Goal: Task Accomplishment & Management: Use online tool/utility

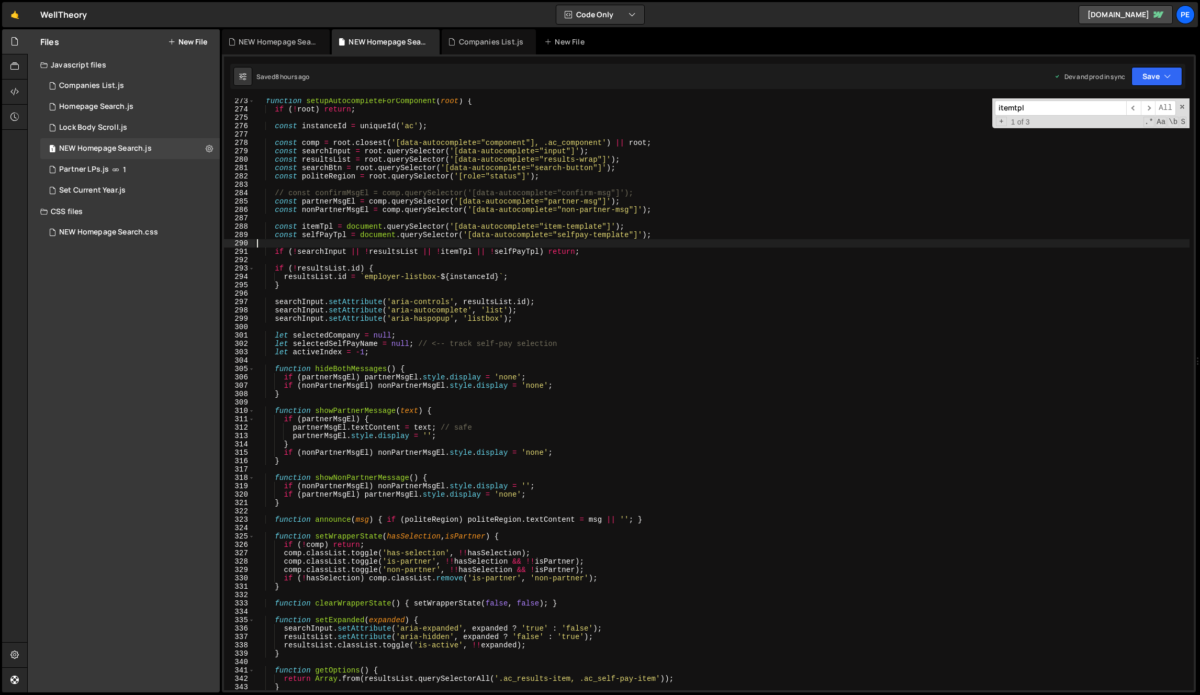
scroll to position [2279, 0]
click at [483, 281] on div "function setupAutocompleteForComponent ( root ) { if ( ! root ) return ; const …" at bounding box center [722, 401] width 934 height 609
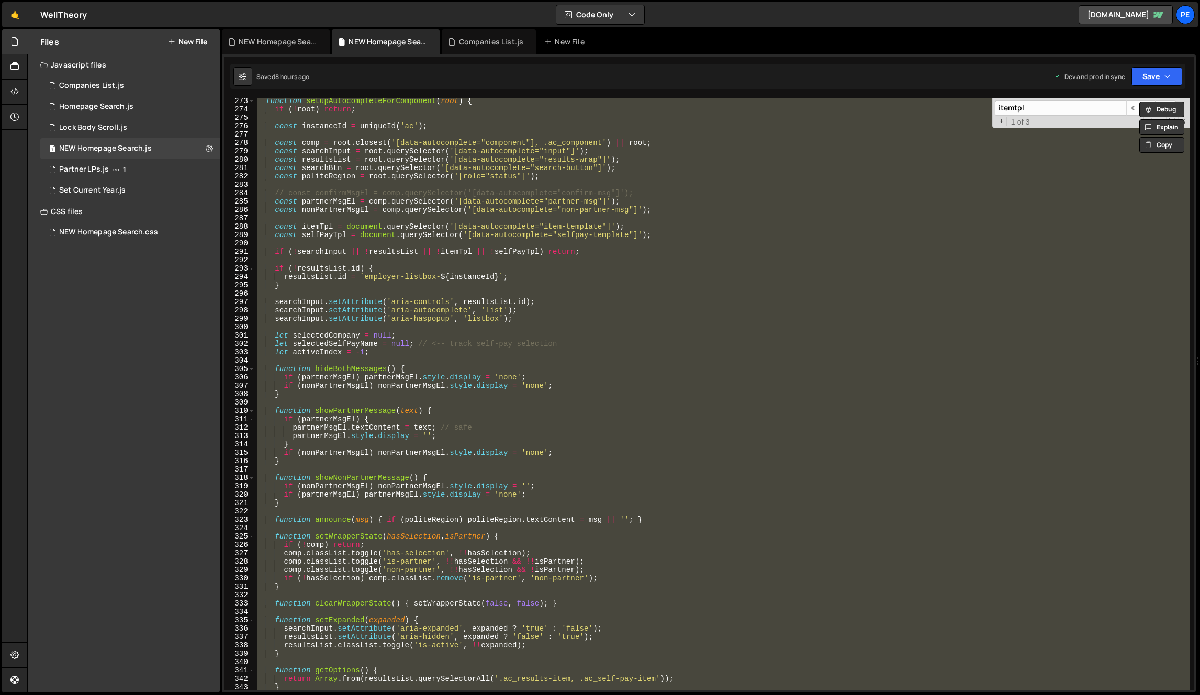
click at [607, 318] on div "function setupAutocompleteForComponent ( root ) { if ( ! root ) return ; const …" at bounding box center [722, 394] width 934 height 592
click at [700, 338] on div "function setupAutocompleteForComponent ( root ) { if ( ! root ) return ; const …" at bounding box center [722, 394] width 934 height 592
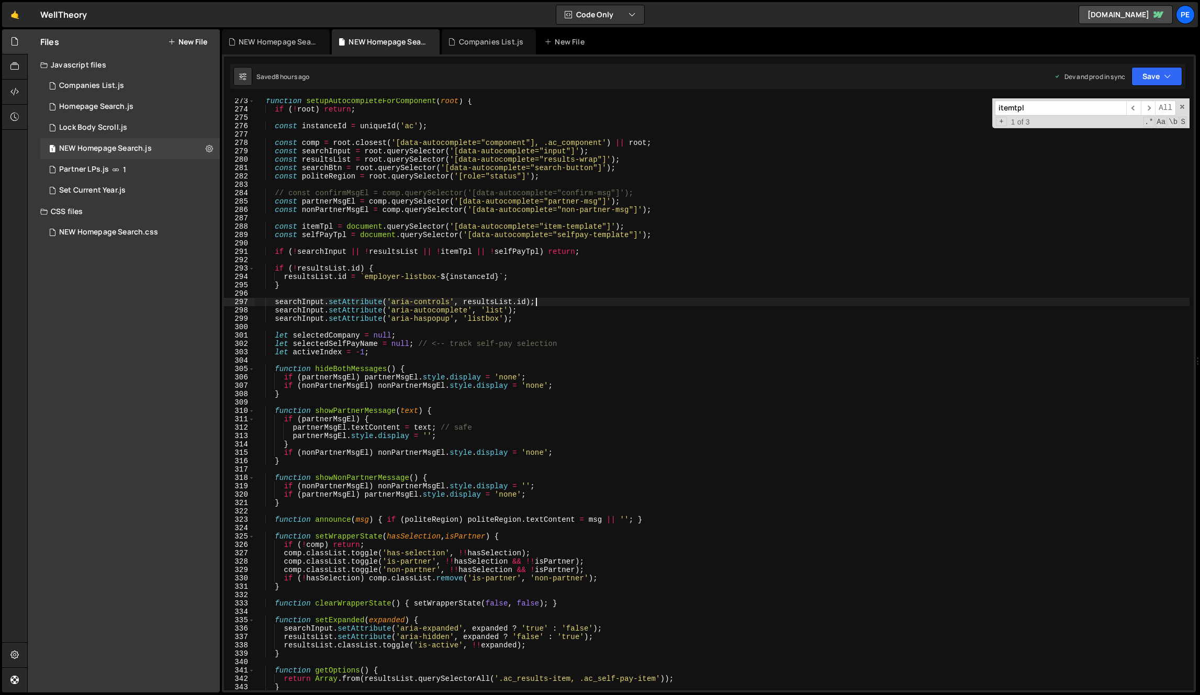
click at [671, 299] on div "function setupAutocompleteForComponent ( root ) { if ( ! root ) return ; const …" at bounding box center [722, 401] width 934 height 609
click at [689, 205] on div "function setupAutocompleteForComponent ( root ) { if ( ! root ) return ; const …" at bounding box center [722, 401] width 934 height 609
click at [716, 177] on div "function setupAutocompleteForComponent ( root ) { if ( ! root ) return ; const …" at bounding box center [722, 401] width 934 height 609
click at [718, 192] on div "function setupAutocompleteForComponent ( root ) { if ( ! root ) return ; const …" at bounding box center [722, 401] width 934 height 609
click at [728, 233] on div "function setupAutocompleteForComponent ( root ) { if ( ! root ) return ; const …" at bounding box center [722, 401] width 934 height 609
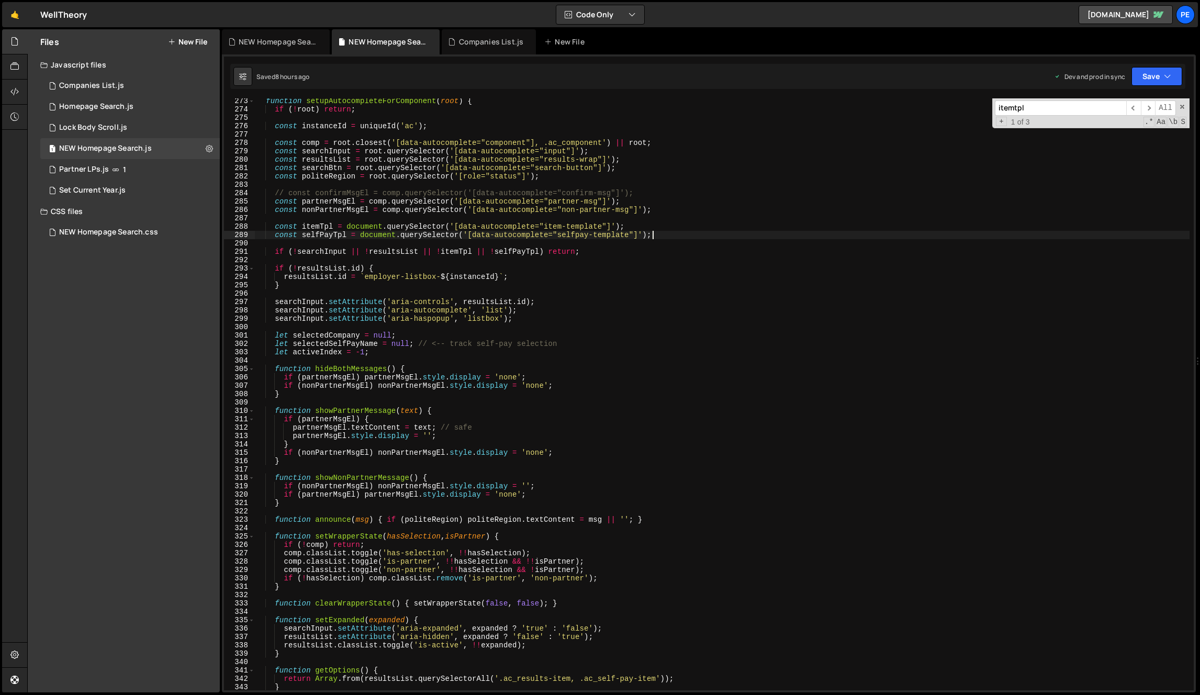
type textarea "})();"
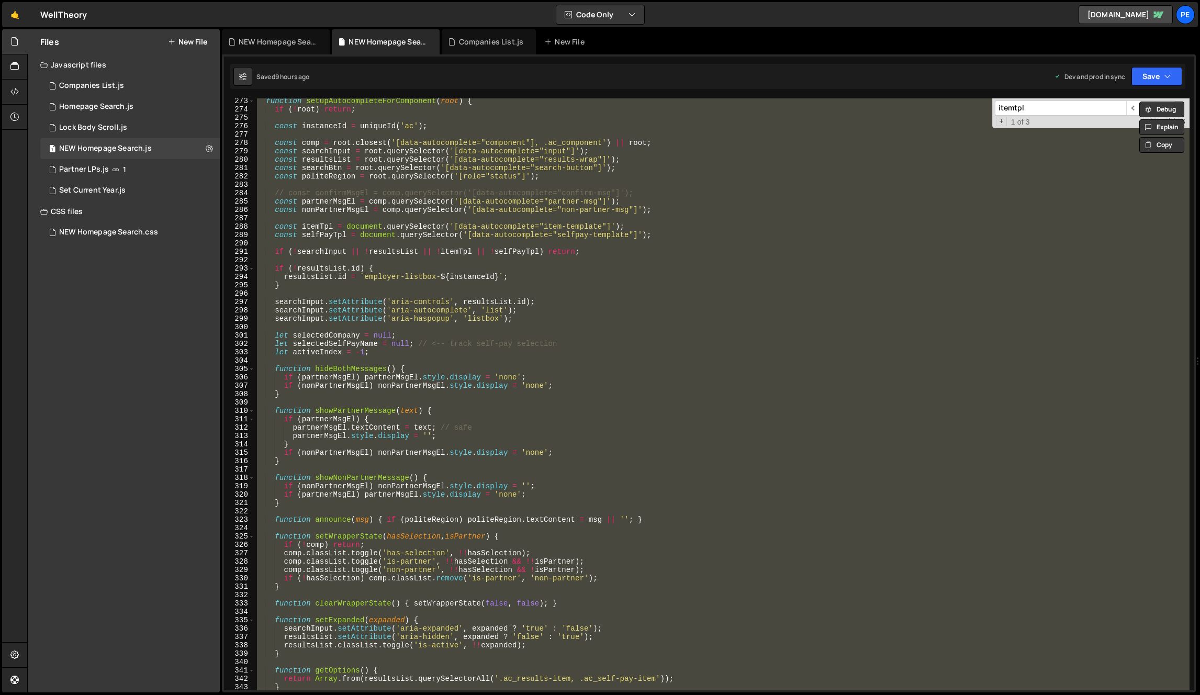
click at [495, 219] on div "function setupAutocompleteForComponent ( root ) { if ( ! root ) return ; const …" at bounding box center [722, 394] width 934 height 592
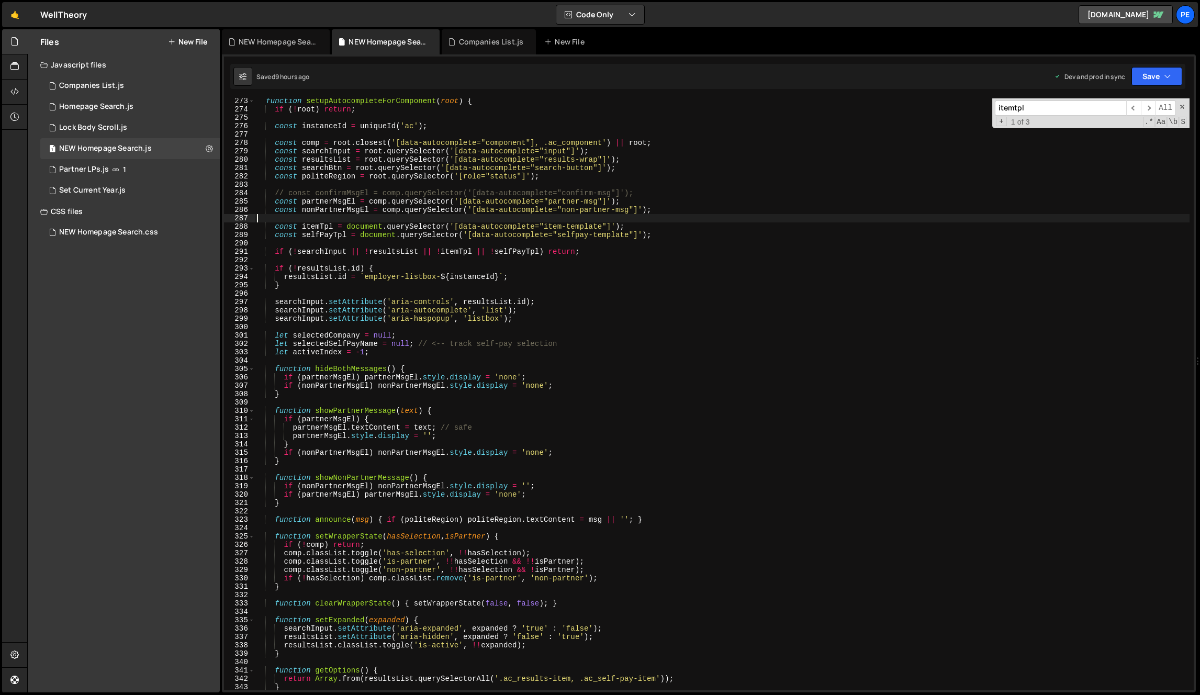
type textarea "})();"
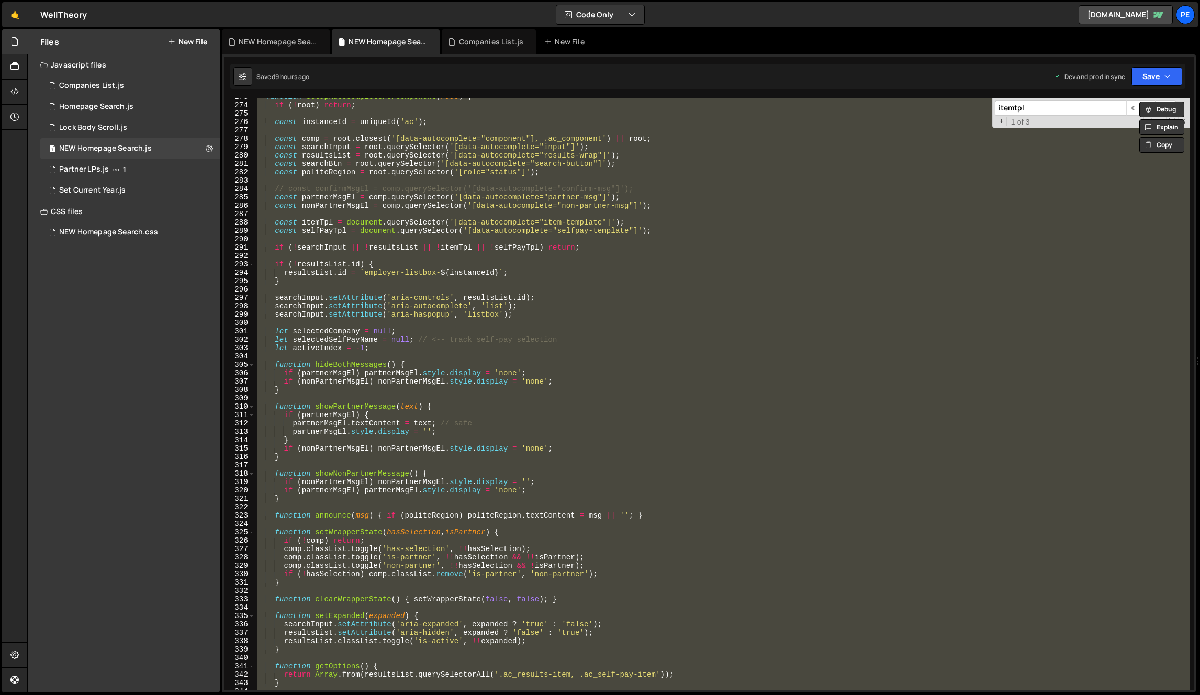
click at [534, 459] on div "function setupAutocompleteForComponent ( root ) { if ( ! root ) return ; const …" at bounding box center [722, 397] width 934 height 609
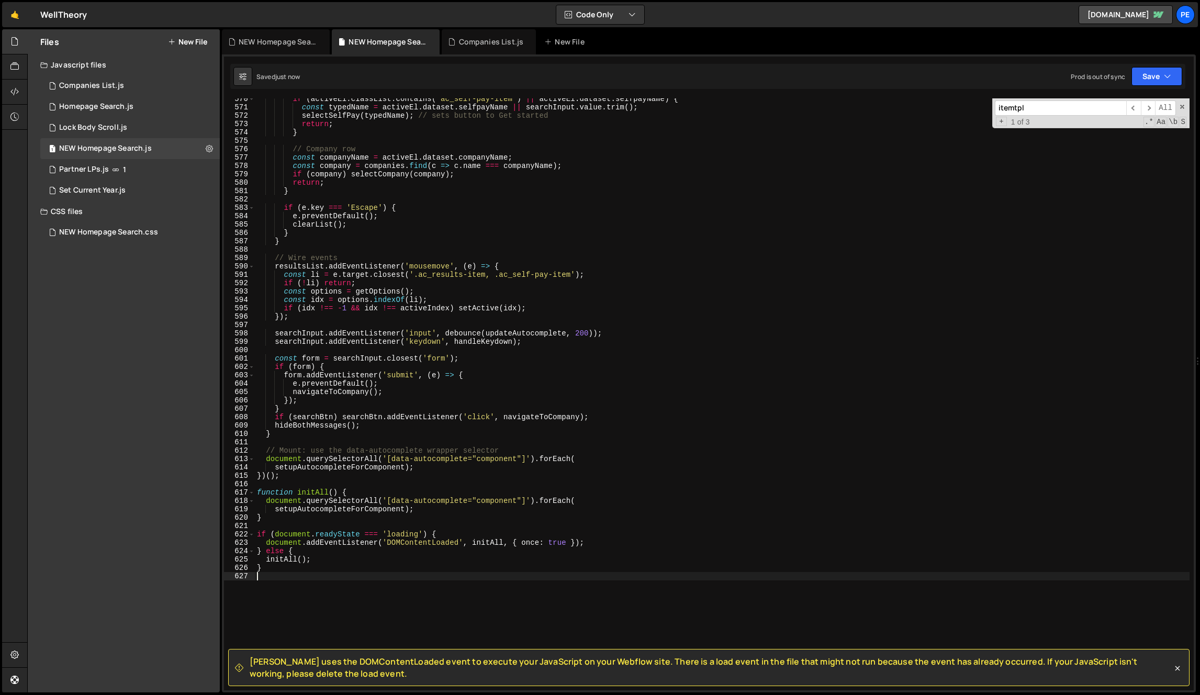
scroll to position [4767, 0]
type textarea "}"
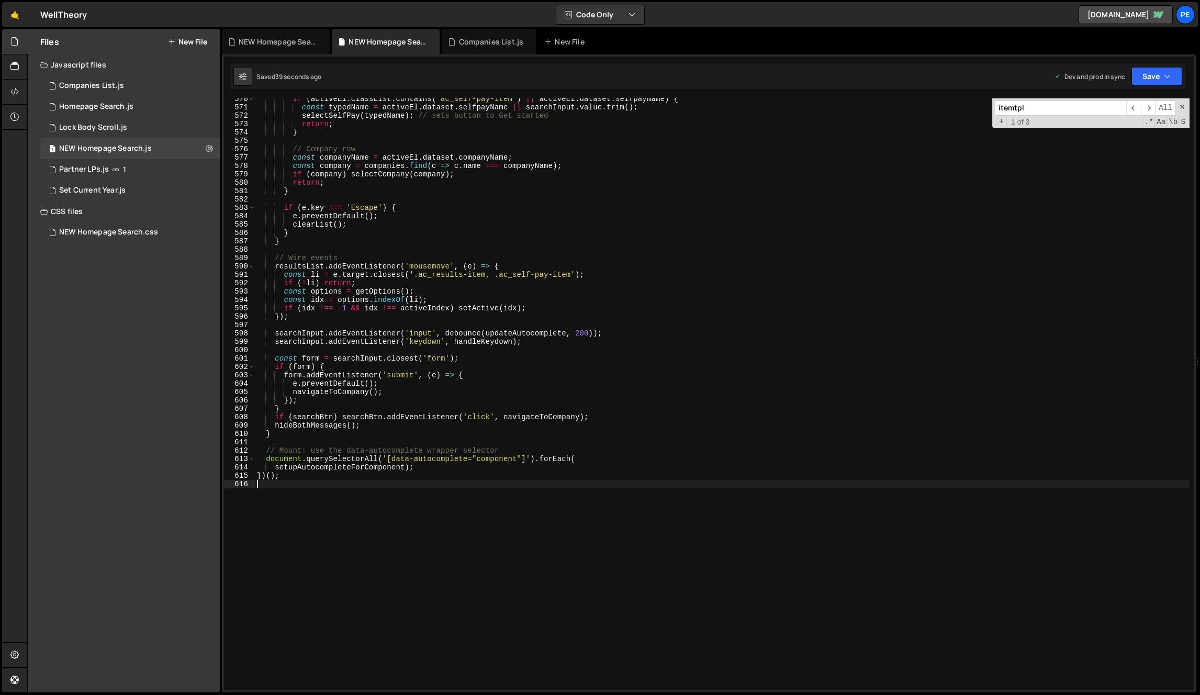
click at [525, 265] on div "if ( activeEl . classList . contains ( 'ac_self-pay-item' ) || activeEl . datas…" at bounding box center [722, 399] width 934 height 609
type textarea "resultsList.addEventListener('mousemove', (e) => {"
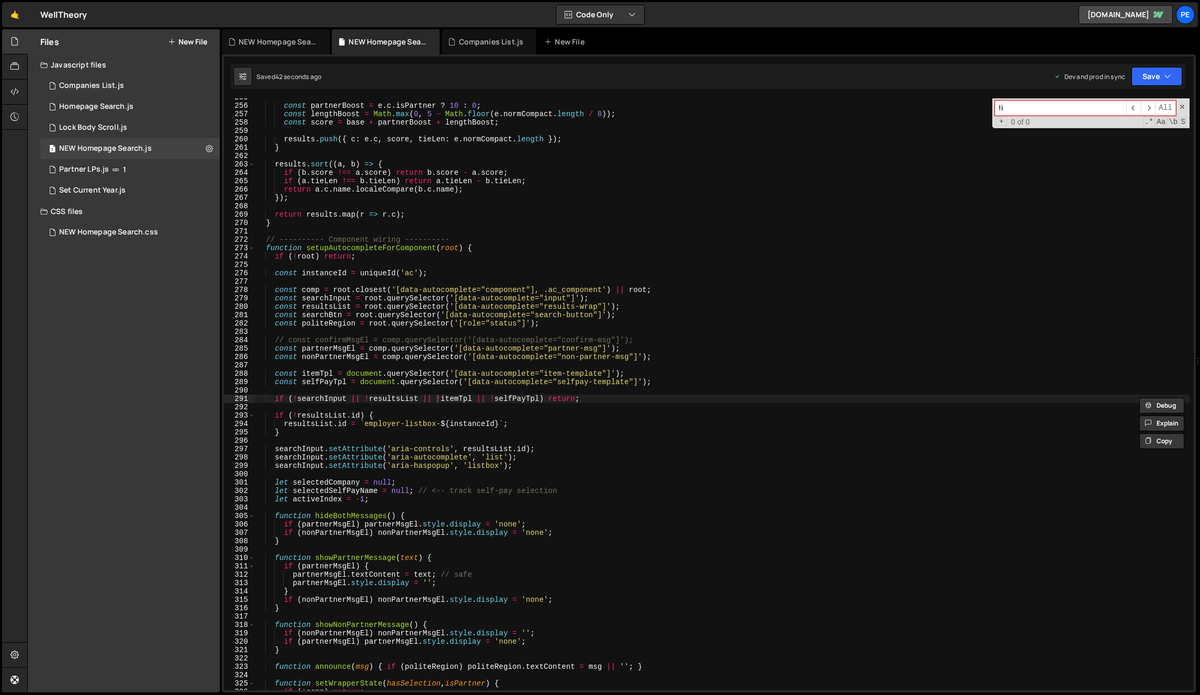
type input "!"
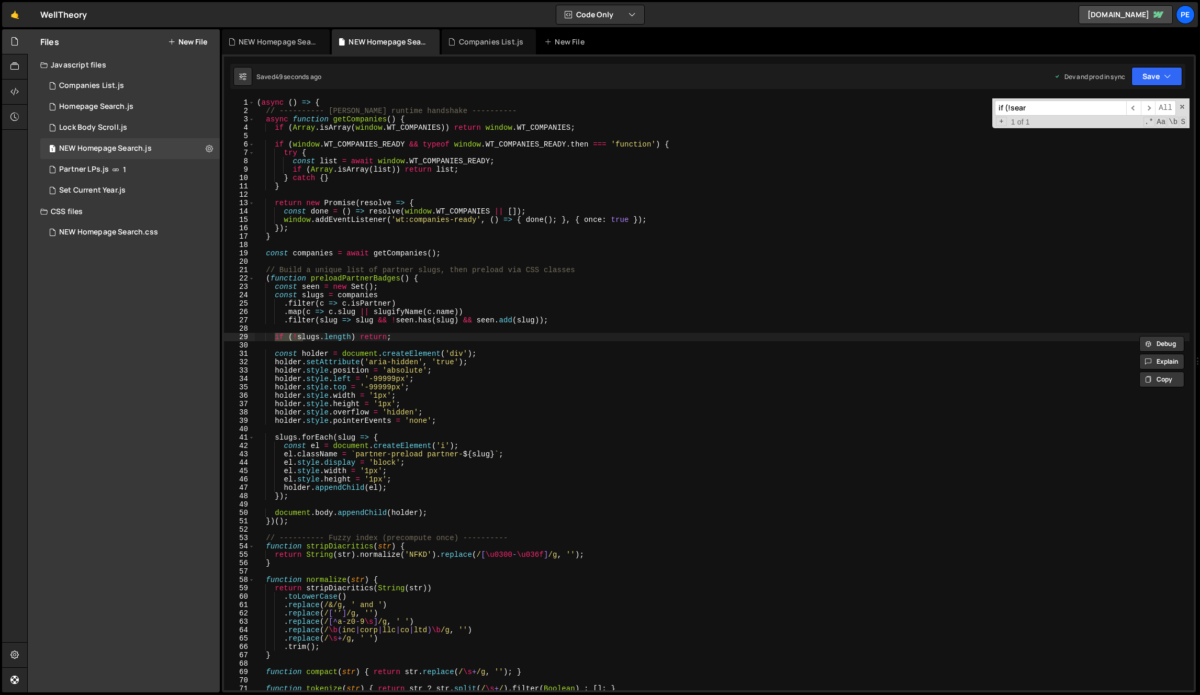
scroll to position [2141, 0]
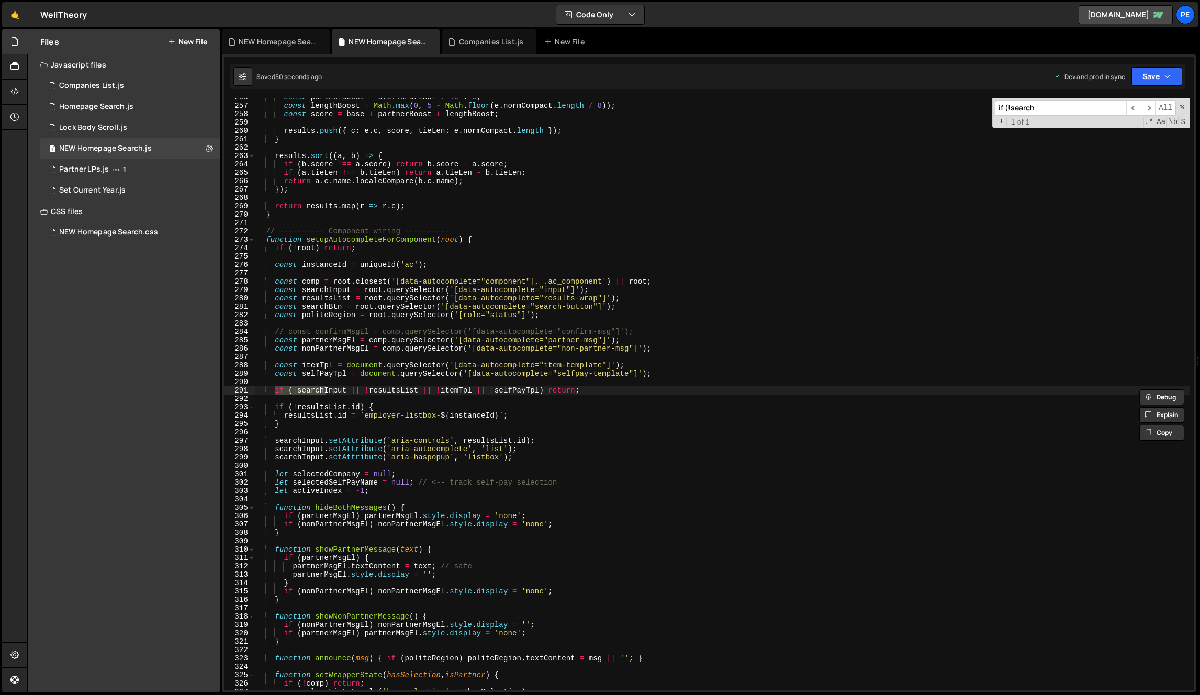
type input "if (!search"
click at [601, 402] on div "const partnerBoost = e . c . isPartner ? 10 : 0 ; const lengthBoost = Math . ma…" at bounding box center [722, 397] width 934 height 609
click at [607, 387] on div "const partnerBoost = e . c . isPartner ? 10 : 0 ; const lengthBoost = Math . ma…" at bounding box center [722, 397] width 934 height 609
type textarea "if (!searchInput || !resultsList || !itemTpl || !selfPayTpl) return;"
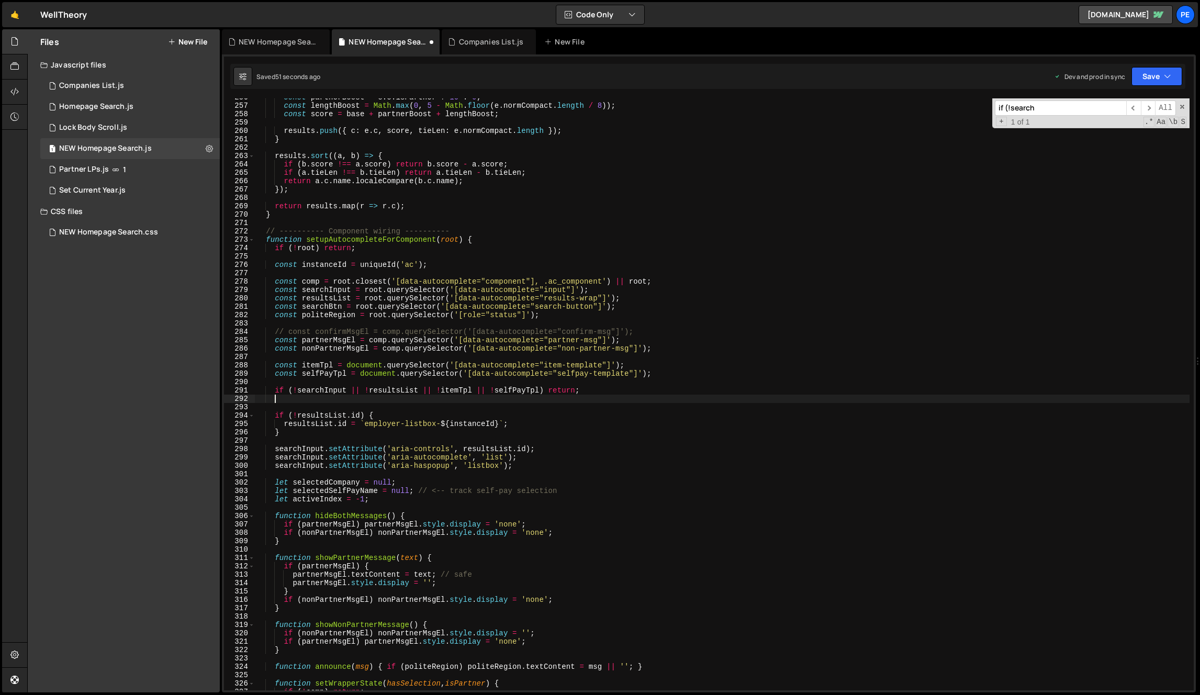
paste textarea
click at [824, 295] on div "const partnerBoost = e . c . isPartner ? 10 : 0 ; const lengthBoost = Math . ma…" at bounding box center [722, 397] width 934 height 609
click at [1182, 105] on span at bounding box center [1181, 106] width 7 height 7
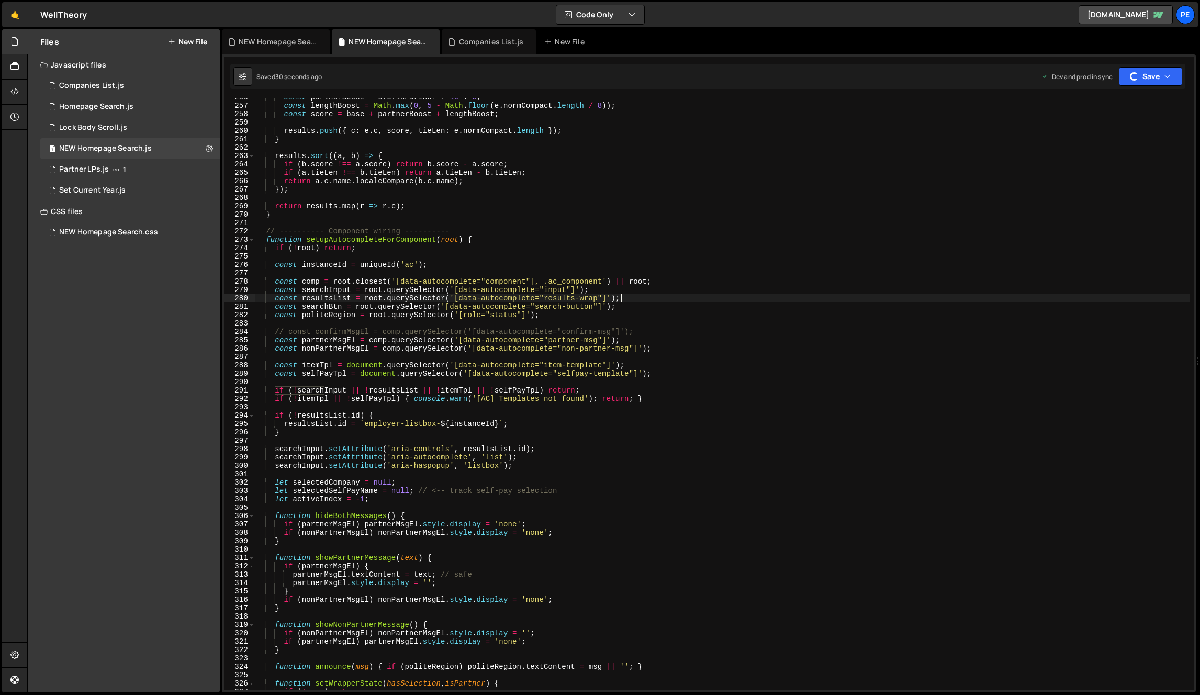
click at [791, 393] on div "const partnerBoost = e . c . isPartner ? 10 : 0 ; const lengthBoost = Math . ma…" at bounding box center [722, 397] width 934 height 609
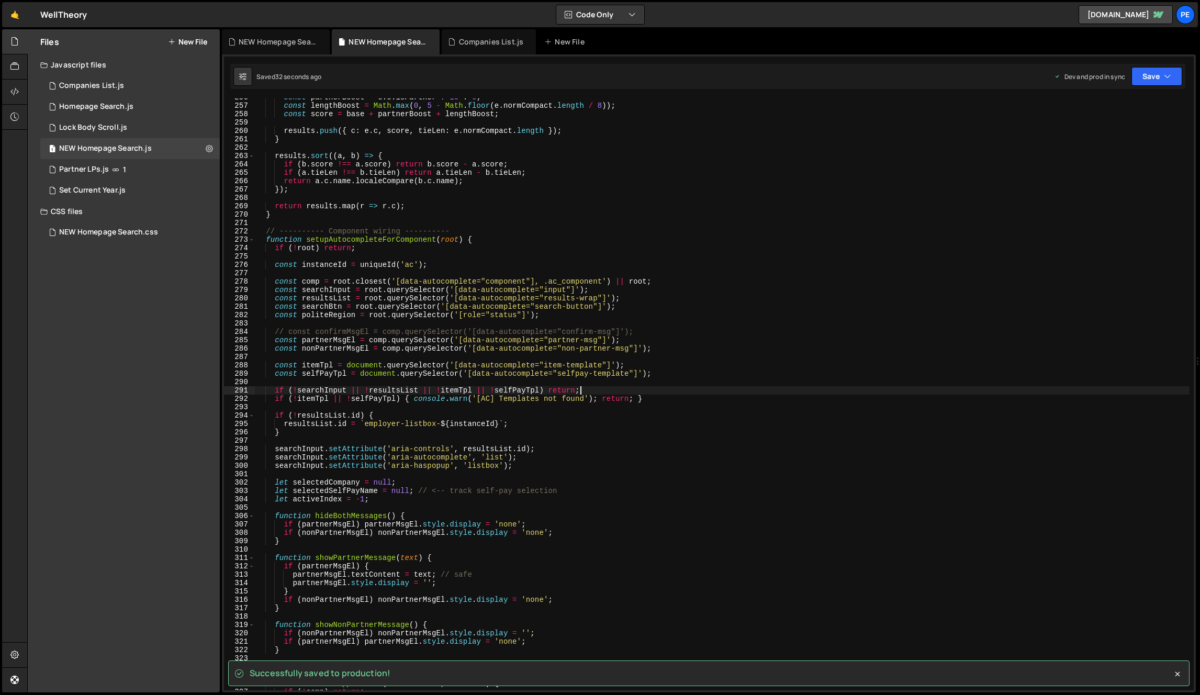
click at [691, 399] on div "const partnerBoost = e . c . isPartner ? 10 : 0 ; const lengthBoost = Math . ma…" at bounding box center [722, 397] width 934 height 609
type textarea "if (!itemTpl || !selfPayTpl) { console.warn('[AC] Templates not found'); return…"
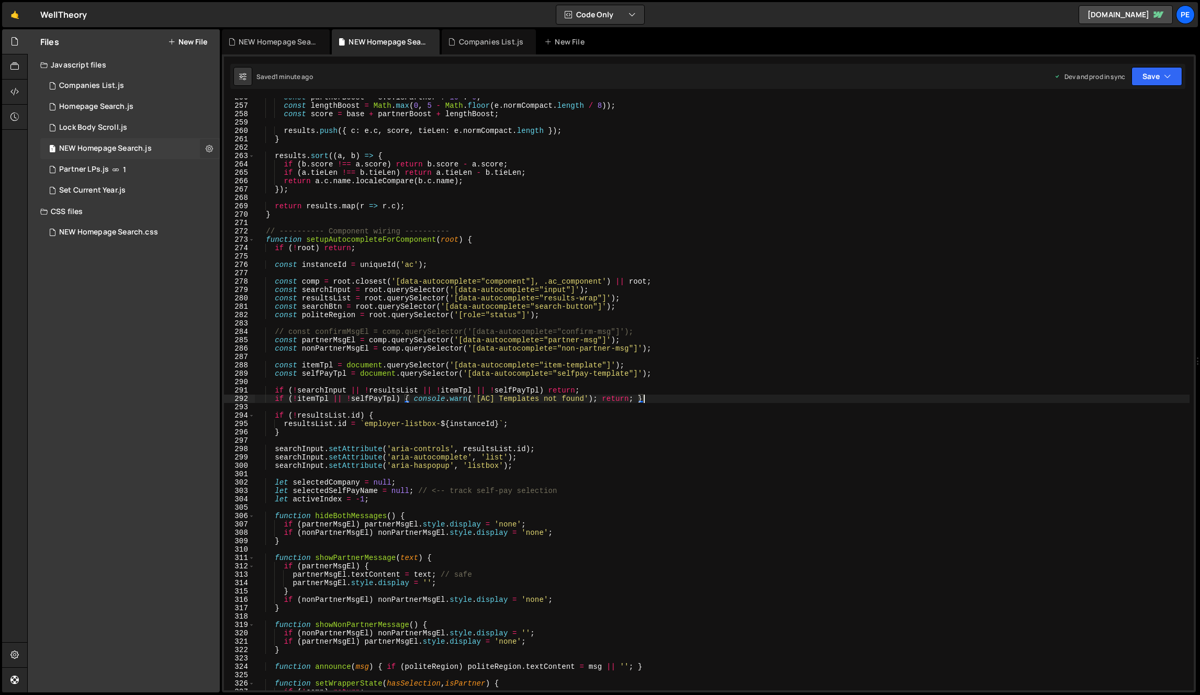
click at [212, 148] on icon at bounding box center [209, 148] width 7 height 10
type input "NEW Homepage Search"
radio input "true"
checkbox input "true"
click at [258, 162] on button "Edit File Settings" at bounding box center [273, 170] width 103 height 21
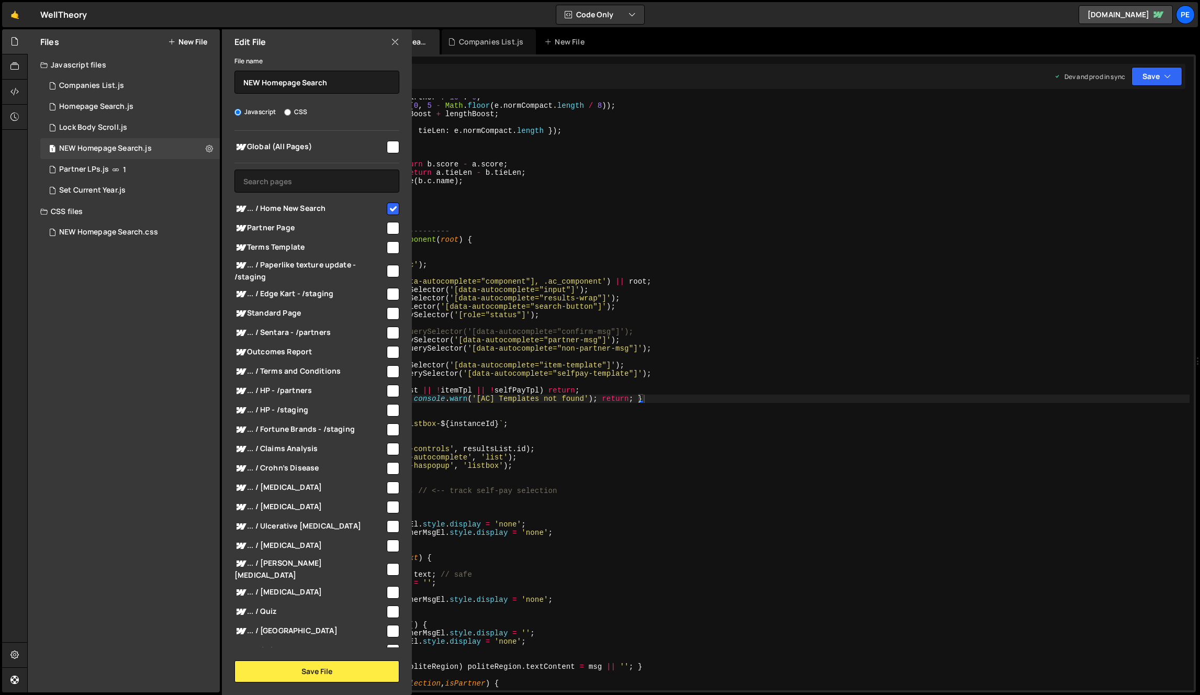
click at [397, 39] on icon at bounding box center [395, 42] width 8 height 12
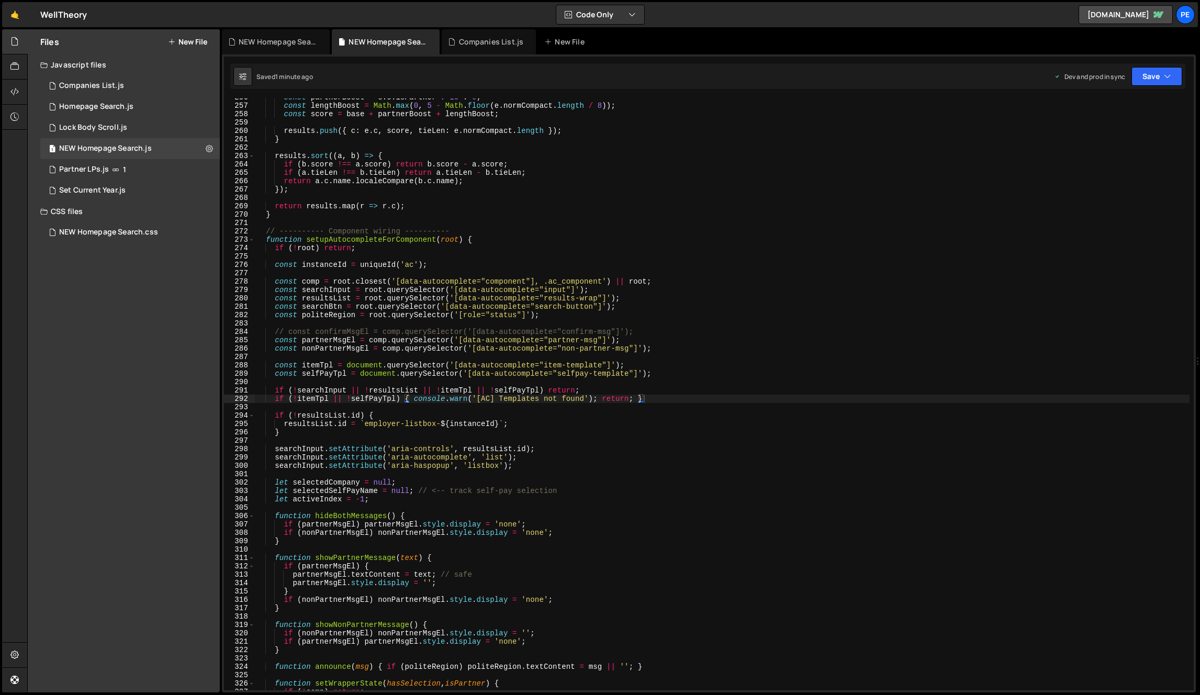
click at [621, 253] on div "const partnerBoost = e . c . isPartner ? 10 : 0 ; const lengthBoost = Math . ma…" at bounding box center [722, 397] width 934 height 609
click at [490, 284] on div "const partnerBoost = e . c . isPartner ? 10 : 0 ; const lengthBoost = Math . ma…" at bounding box center [722, 397] width 934 height 609
click at [568, 455] on div "const partnerBoost = e . c . isPartner ? 10 : 0 ; const lengthBoost = Math . ma…" at bounding box center [722, 397] width 934 height 609
click at [571, 425] on div "const partnerBoost = e . c . isPartner ? 10 : 0 ; const lengthBoost = Math . ma…" at bounding box center [722, 397] width 934 height 609
drag, startPoint x: 622, startPoint y: 398, endPoint x: 652, endPoint y: 396, distance: 30.5
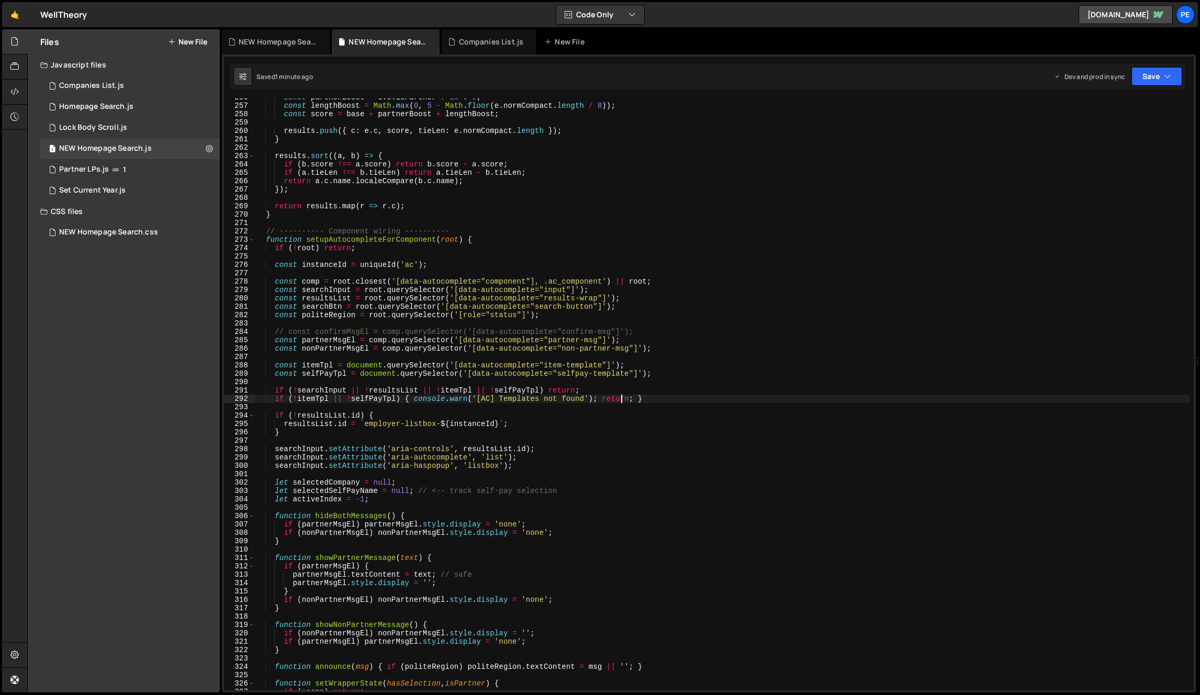
click at [622, 398] on div "const partnerBoost = e . c . isPartner ? 10 : 0 ; const lengthBoost = Math . ma…" at bounding box center [722, 397] width 934 height 609
type textarea "if (!itemTpl || !selfPayTpl) { console.warn('[AC] Templates not found'); return…"
type textarea "if (!searchInput || !resultsList || !itemTpl || !selfPayTpl) return;"
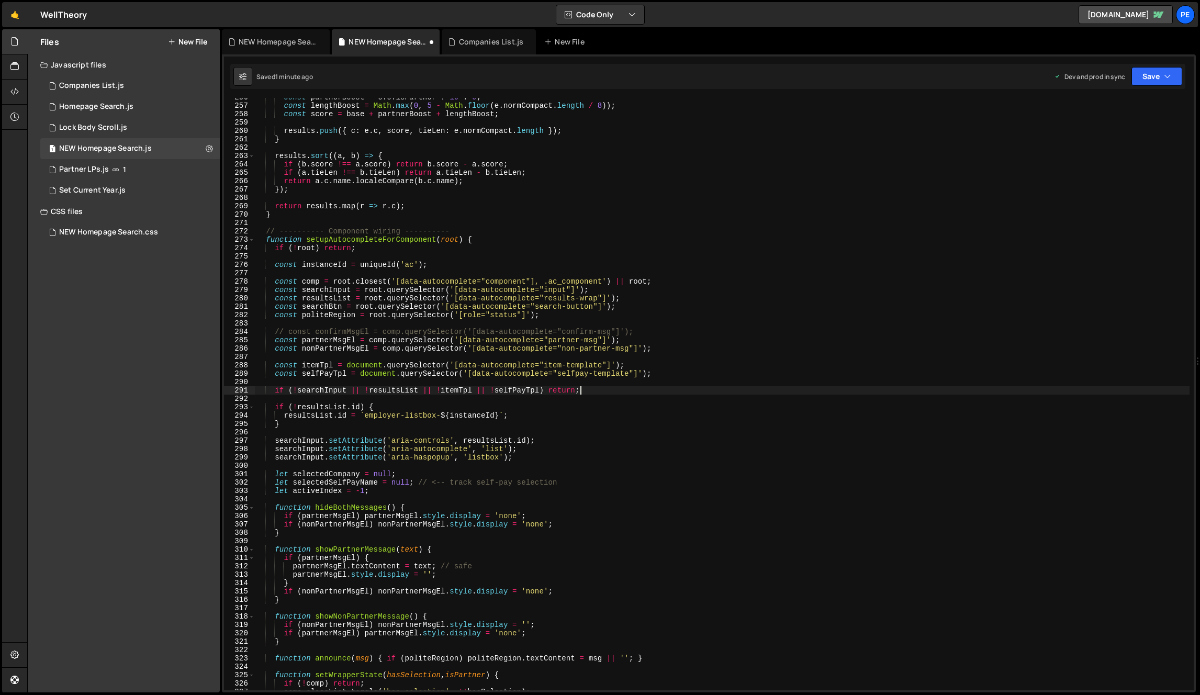
click at [603, 360] on div "const partnerBoost = e . c . isPartner ? 10 : 0 ; const lengthBoost = Math . ma…" at bounding box center [722, 397] width 934 height 609
paste textarea "ac-"
type textarea "const itemTpl = document.querySelector('[data-autocomplete="ac-item-template"]'…"
click at [639, 382] on div "const partnerBoost = e . c . isPartner ? 10 : 0 ; const lengthBoost = Math . ma…" at bounding box center [722, 397] width 934 height 609
click at [633, 375] on div "const partnerBoost = e . c . isPartner ? 10 : 0 ; const lengthBoost = Math . ma…" at bounding box center [722, 397] width 934 height 609
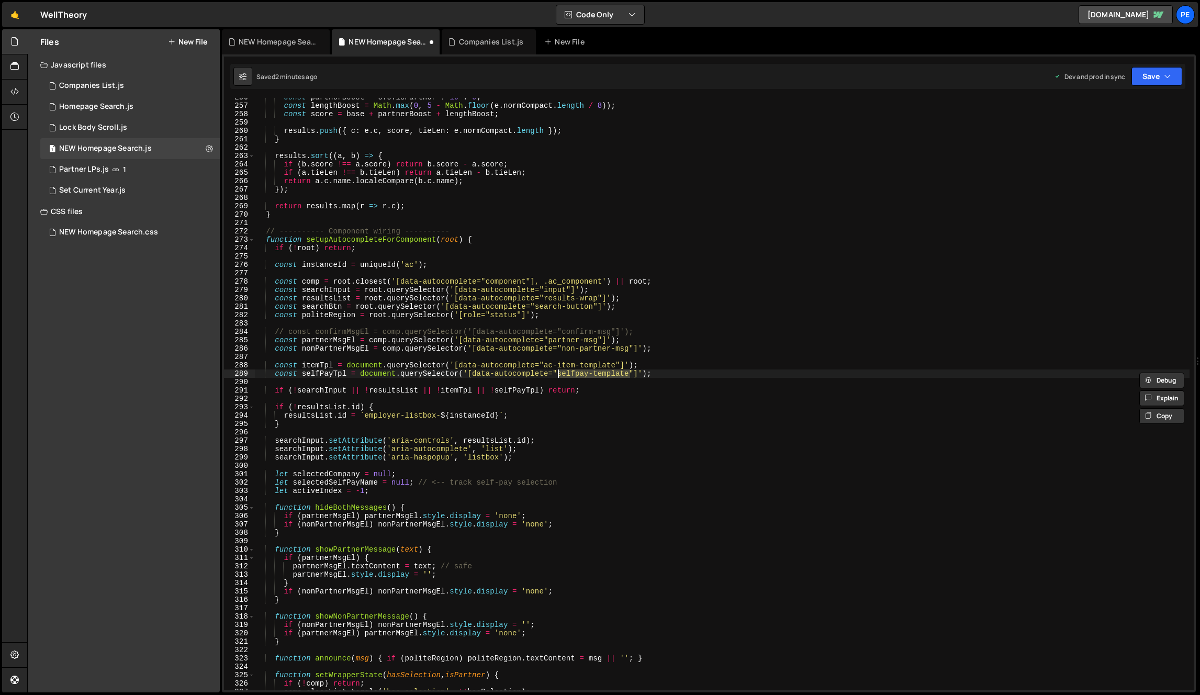
paste textarea "ac-"
click at [930, 394] on div "const partnerBoost = e . c . isPartner ? 10 : 0 ; const lengthBoost = Math . ma…" at bounding box center [722, 397] width 934 height 609
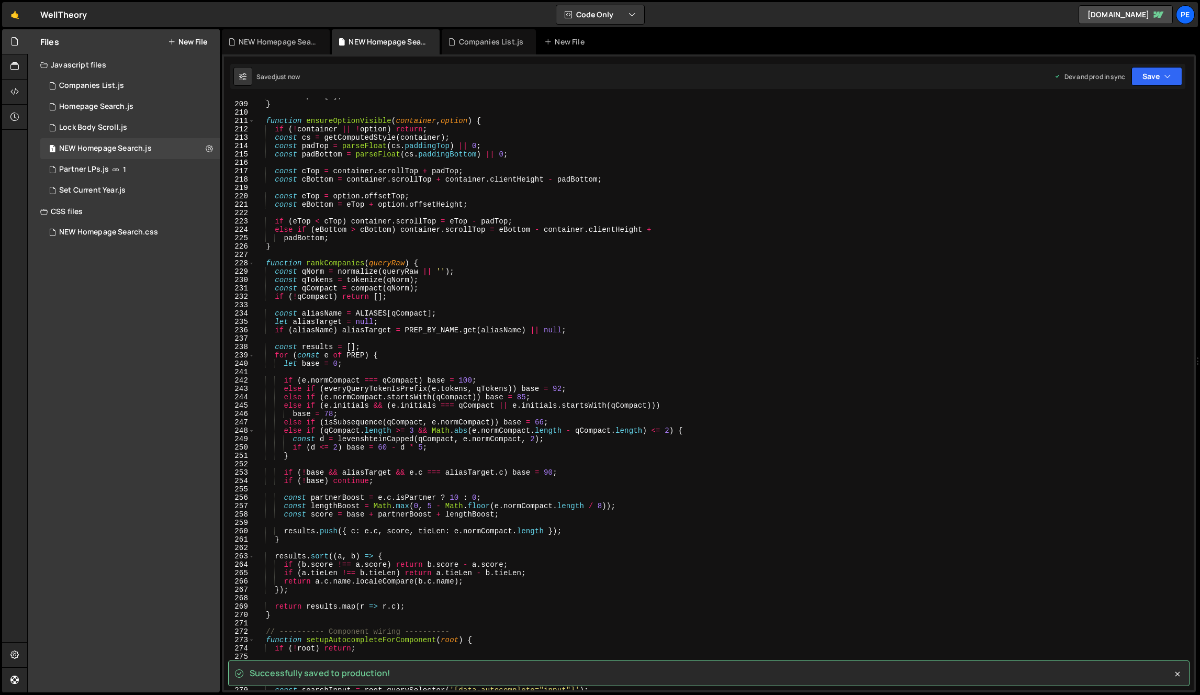
scroll to position [1538, 0]
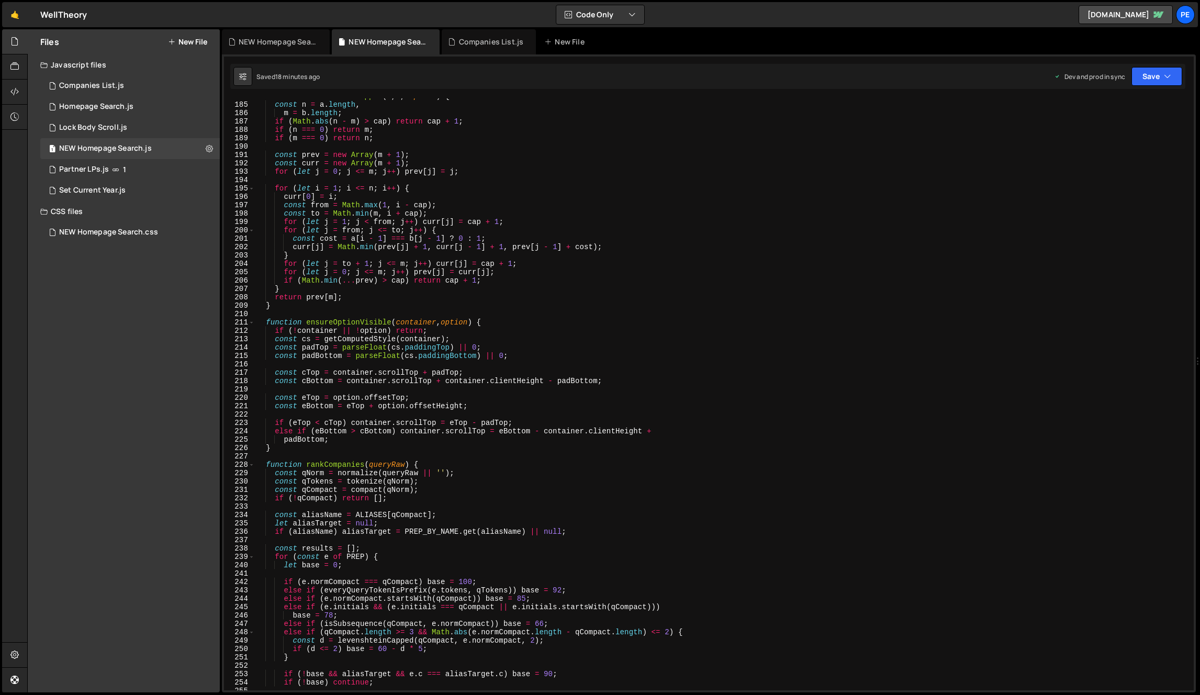
click at [530, 208] on div "function levenshteinCapped ( a , b , cap = 2 ) { const n = a . length , m = b .…" at bounding box center [722, 396] width 934 height 609
click at [504, 287] on div "function levenshteinCapped ( a , b , cap = 2 ) { const n = a . length , m = b .…" at bounding box center [722, 396] width 934 height 609
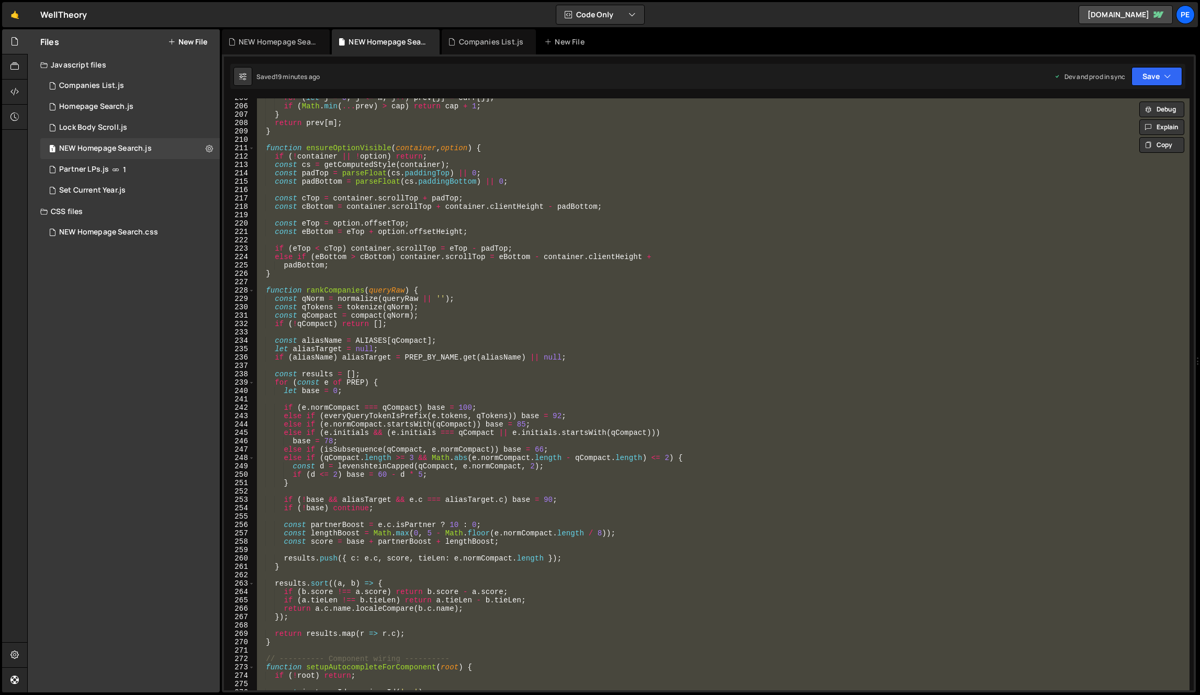
click at [493, 410] on div "for ( let j = 0 ; j <= m ; j ++ ) prev [ j ] = curr [ j ] ; if ( Math . min ( .…" at bounding box center [722, 394] width 934 height 592
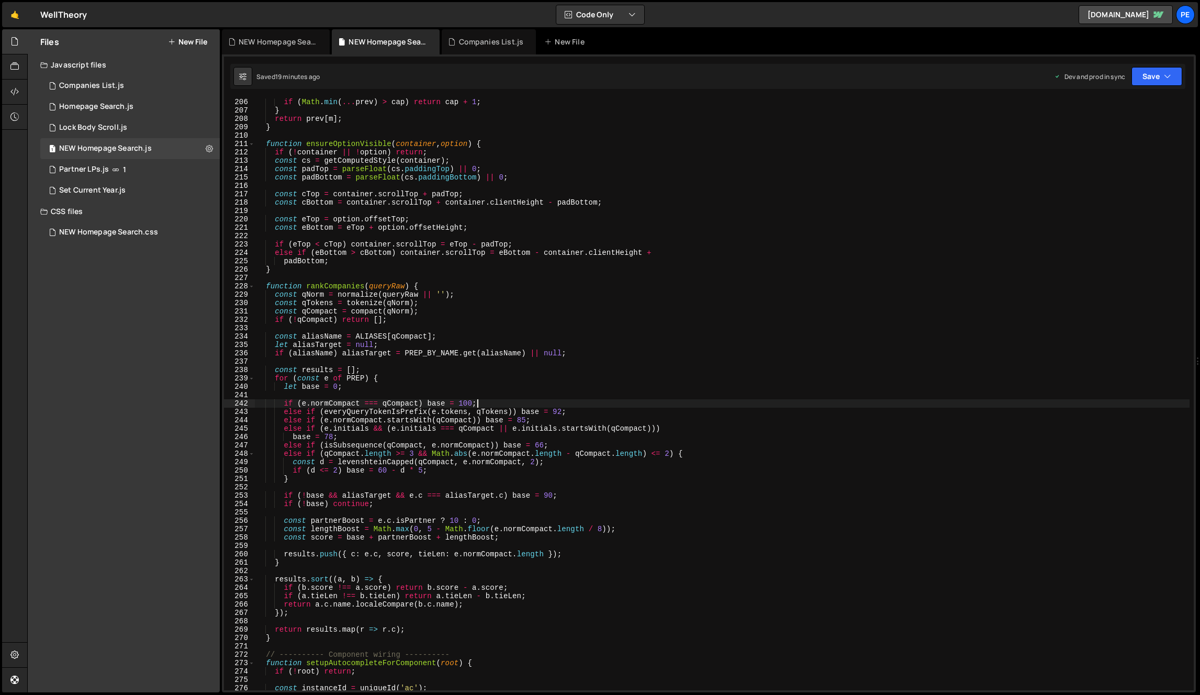
scroll to position [1853, 0]
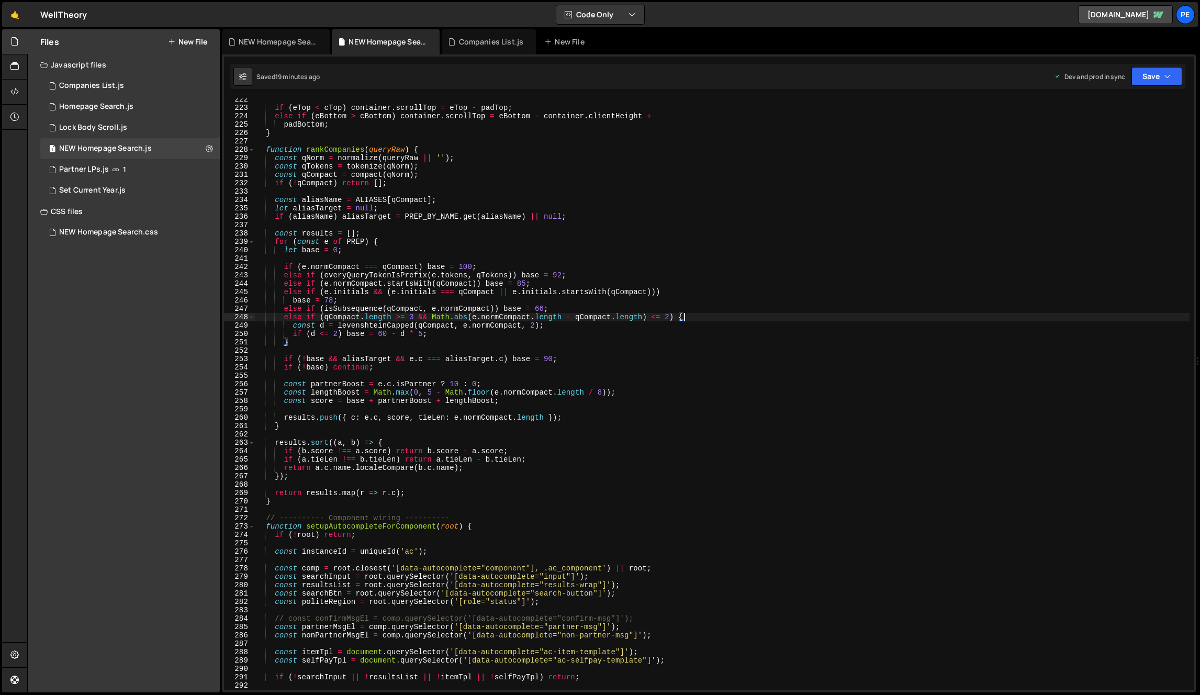
click at [733, 314] on div "if ( eTop < cTop ) container . scrollTop = eTop - padTop ; else if ( eBottom > …" at bounding box center [722, 399] width 934 height 609
type textarea "else if (qCompact.length >= 3 && Math.abs(e.normCompact.length - qCompact.lengt…"
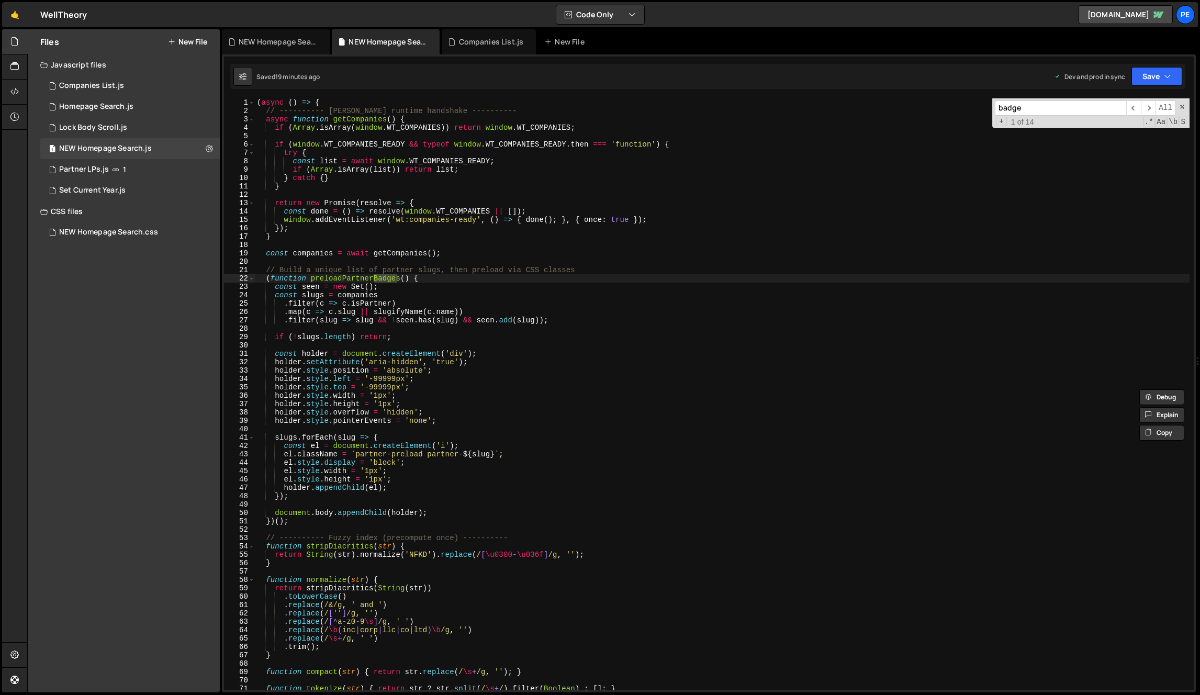
scroll to position [968, 0]
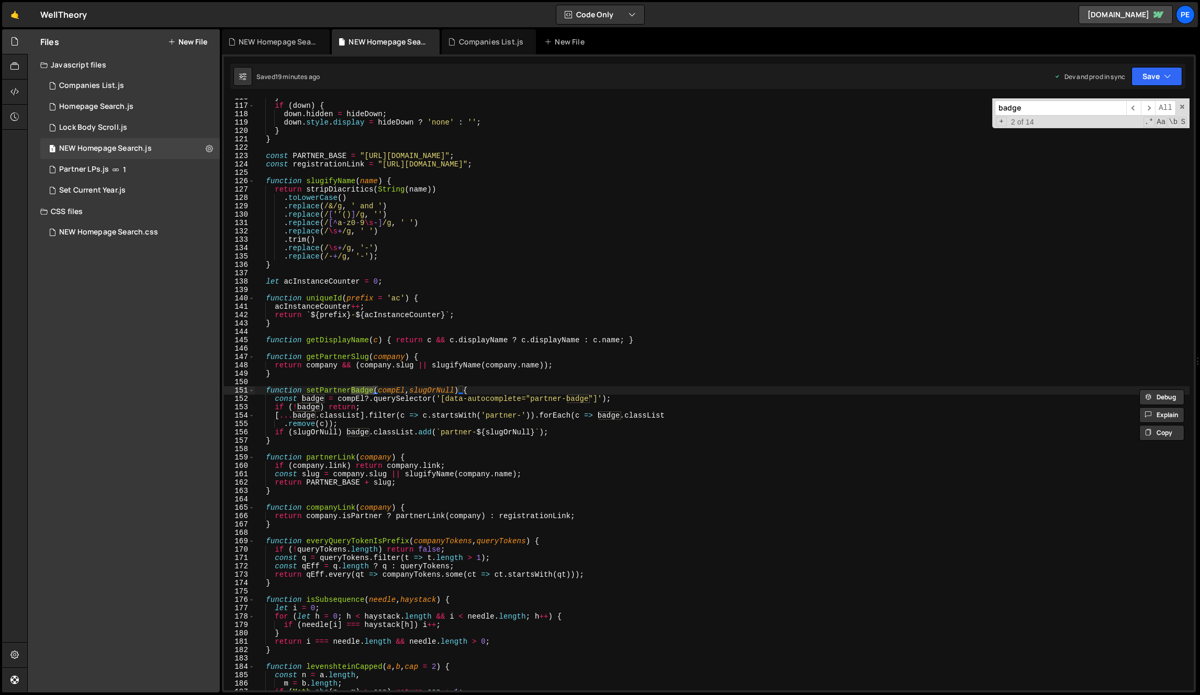
type input "badge"
click at [381, 394] on div "} if ( down ) { down . hidden = hideDown ; down . style . display = hideDown ? …" at bounding box center [722, 397] width 934 height 609
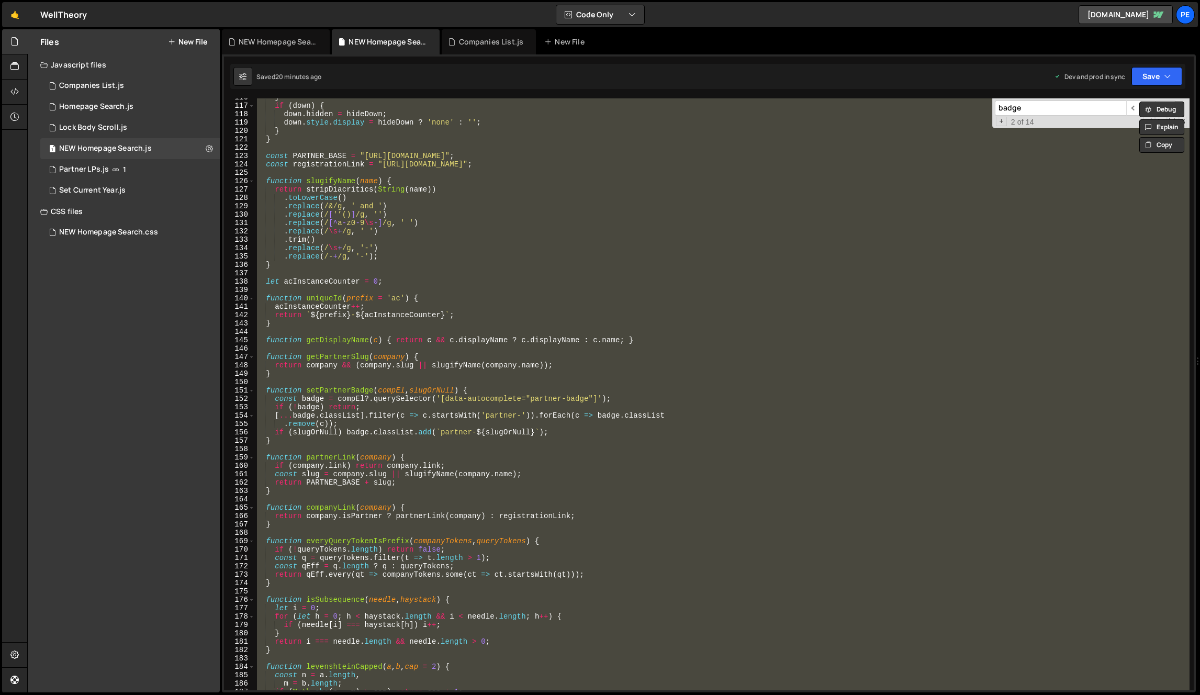
drag, startPoint x: 455, startPoint y: 552, endPoint x: 378, endPoint y: 527, distance: 80.4
click at [455, 552] on div "} if ( down ) { down . hidden = hideDown ; down . style . display = hideDown ? …" at bounding box center [722, 394] width 934 height 592
type textarea "if (!queryTokens.length) return false;"
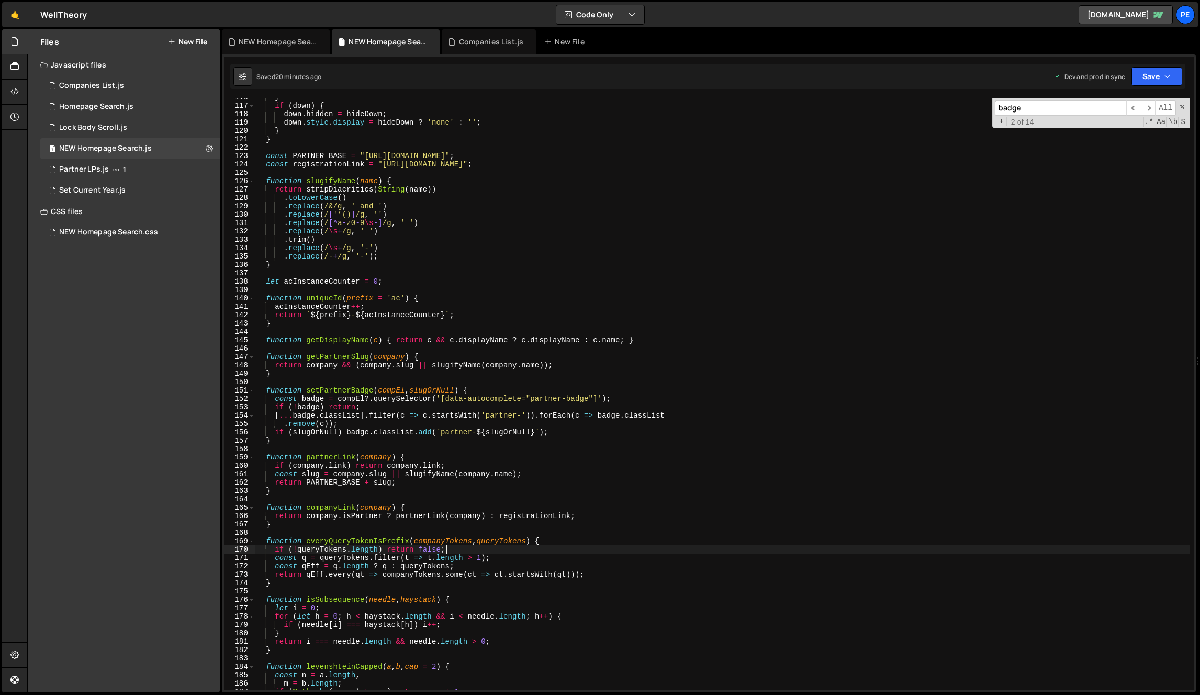
click at [297, 448] on div "} if ( down ) { down . hidden = hideDown ; down . style . display = hideDown ? …" at bounding box center [722, 397] width 934 height 609
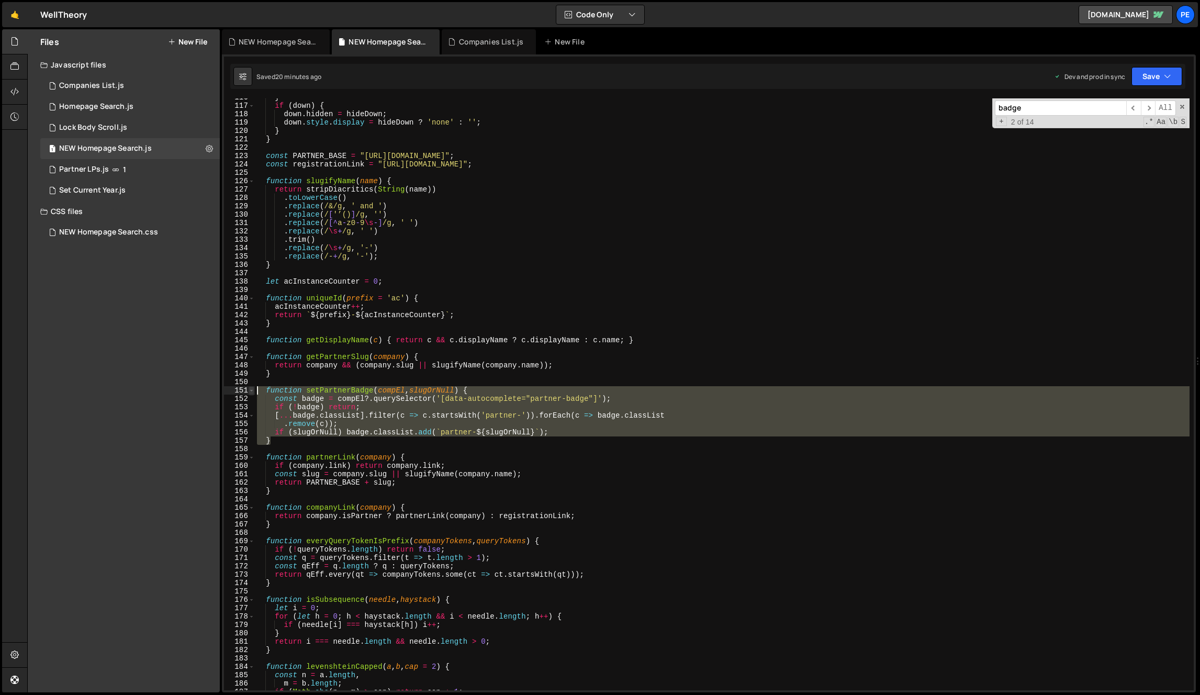
drag, startPoint x: 297, startPoint y: 442, endPoint x: 250, endPoint y: 387, distance: 72.7
click at [250, 387] on div "116 117 118 119 120 121 122 123 124 125 126 127 128 129 130 131 132 133 134 135…" at bounding box center [709, 394] width 970 height 592
drag, startPoint x: 582, startPoint y: 410, endPoint x: 574, endPoint y: 416, distance: 10.1
click at [582, 410] on div "} if ( down ) { down . hidden = hideDown ; down . style . display = hideDown ? …" at bounding box center [722, 394] width 934 height 592
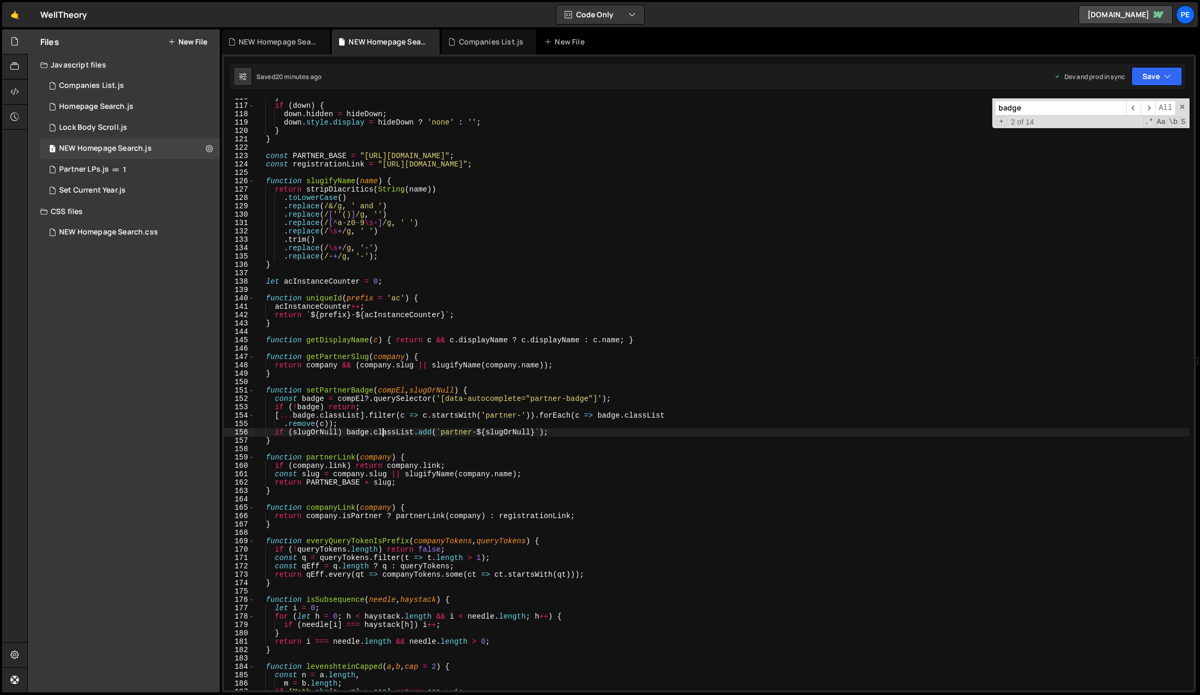
click at [384, 429] on div "} if ( down ) { down . hidden = hideDown ; down . style . display = hideDown ? …" at bounding box center [722, 397] width 934 height 609
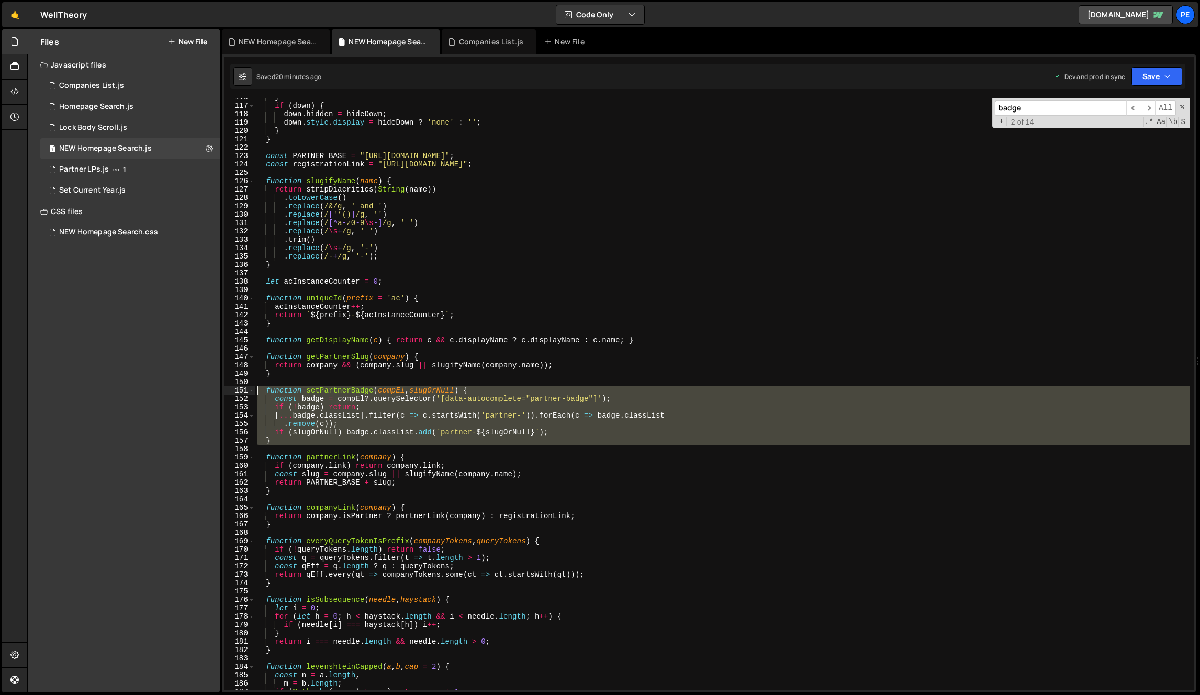
drag, startPoint x: 332, startPoint y: 449, endPoint x: 223, endPoint y: 389, distance: 124.4
click at [224, 389] on div "if (slugOrNull) badge.classList.add(`partner-${slugOrNull}`); 116 117 118 119 1…" at bounding box center [709, 394] width 970 height 592
type textarea "function setPartnerBadge(compEl, slugOrNull) { const badge = compEl?.querySelec…"
paste textarea
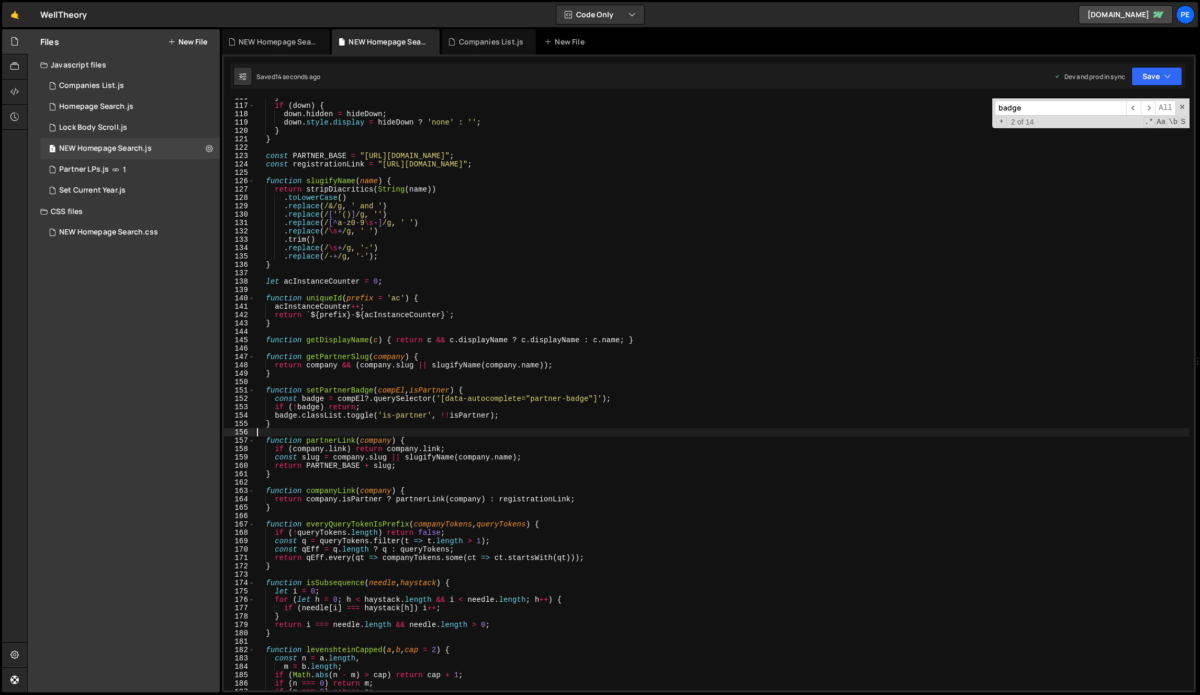
click at [478, 355] on div "} if ( down ) { down . hidden = hideDown ; down . style . display = hideDown ? …" at bounding box center [722, 397] width 934 height 609
type textarea "function getPartnerSlug(company) {"
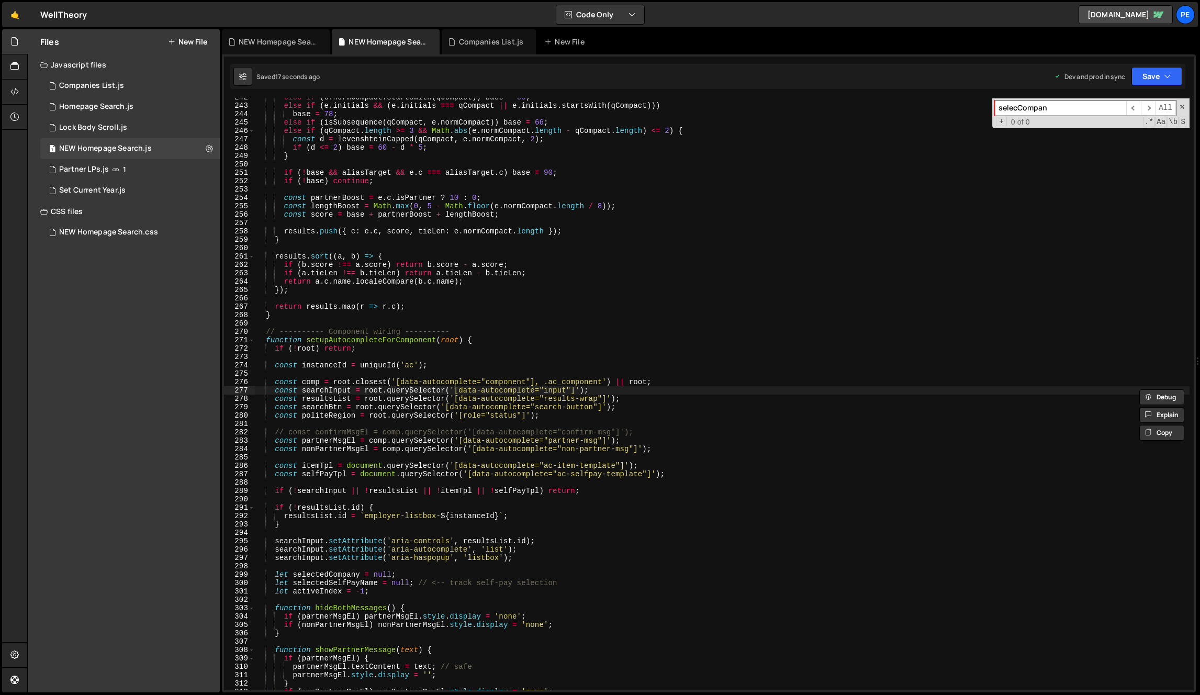
type input "selecCompany"
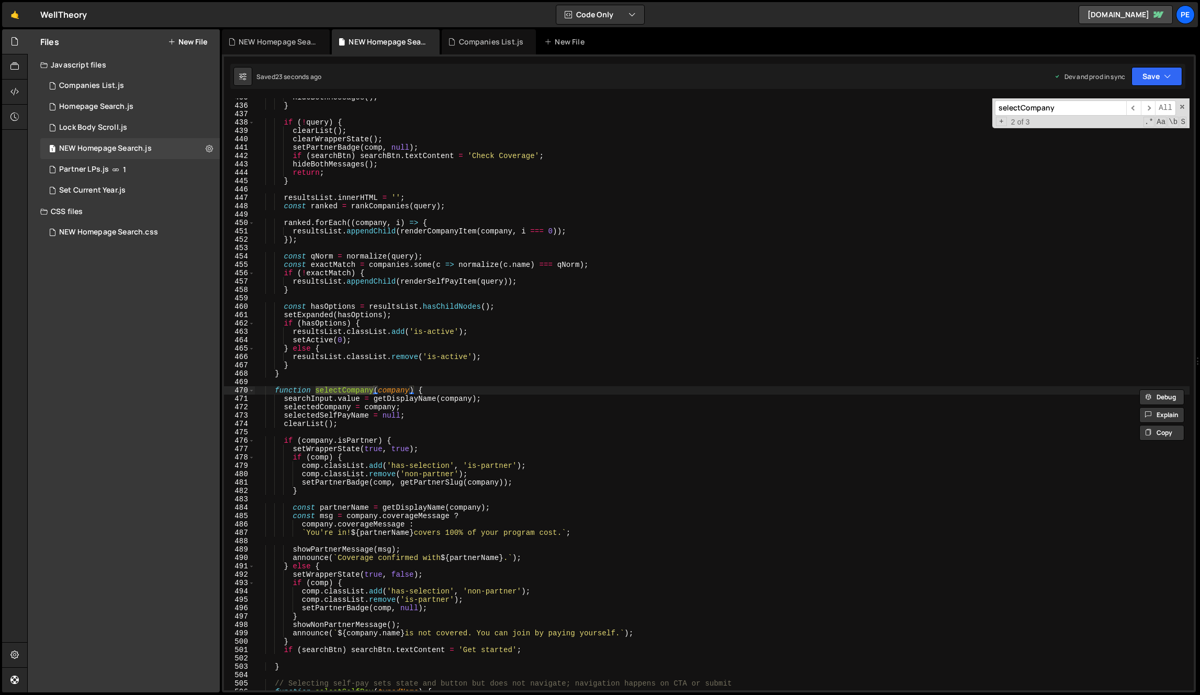
scroll to position [3647, 0]
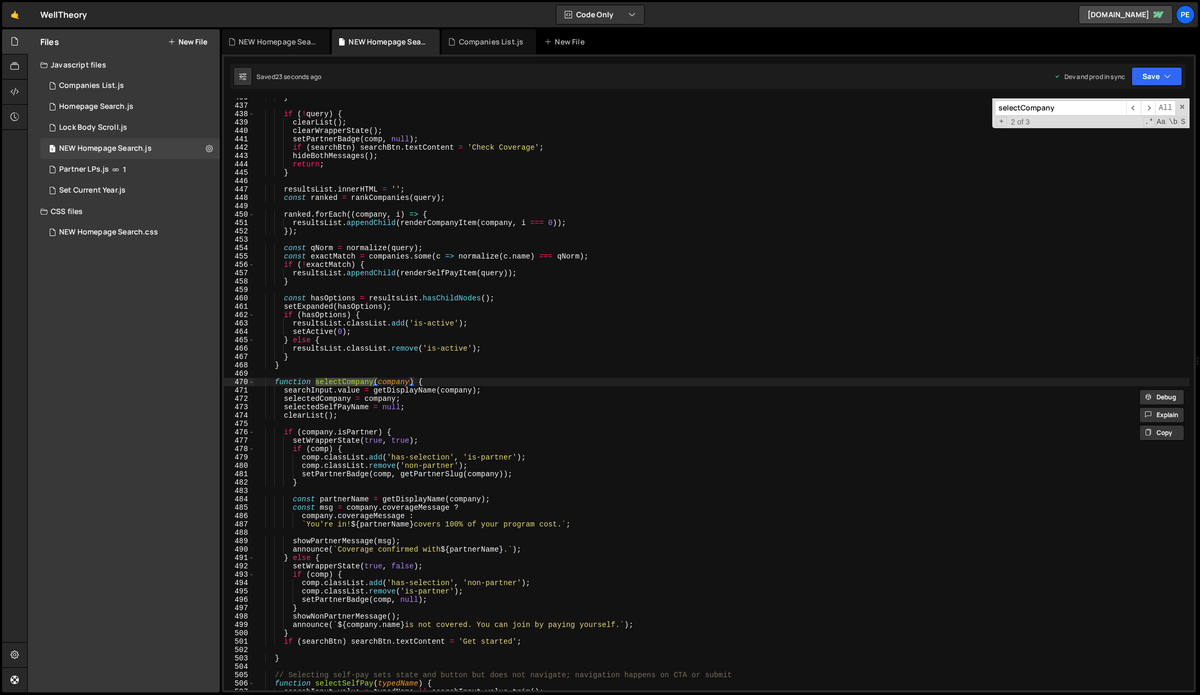
type input "selectCompany"
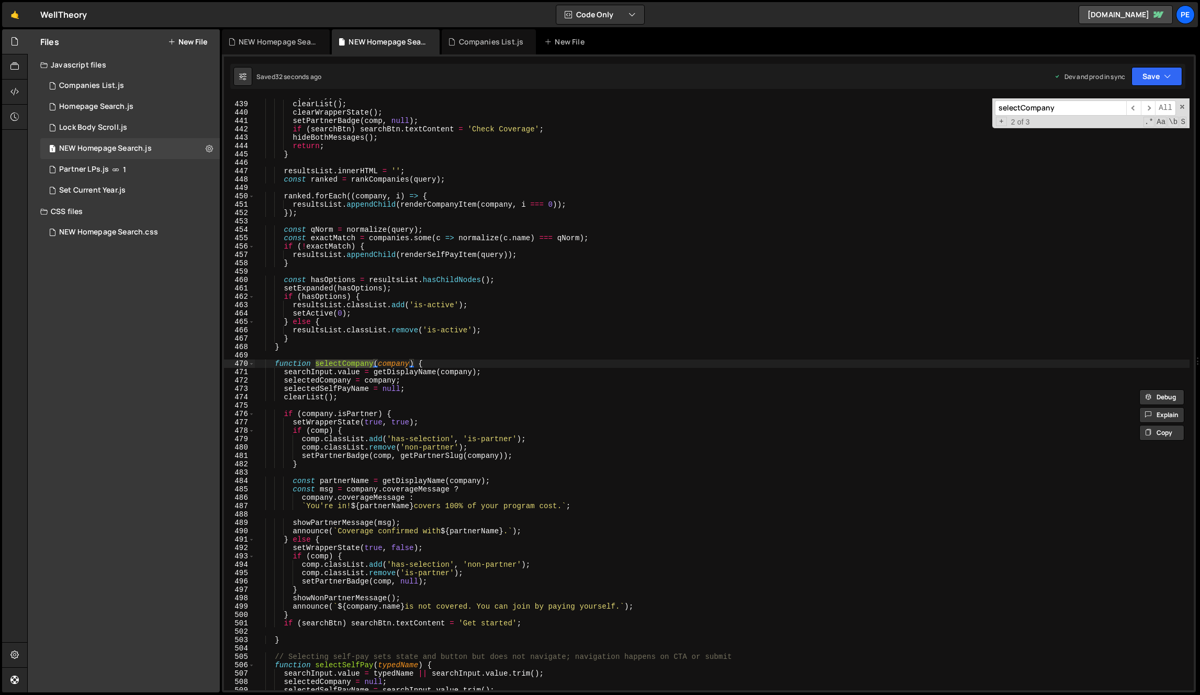
scroll to position [3686, 0]
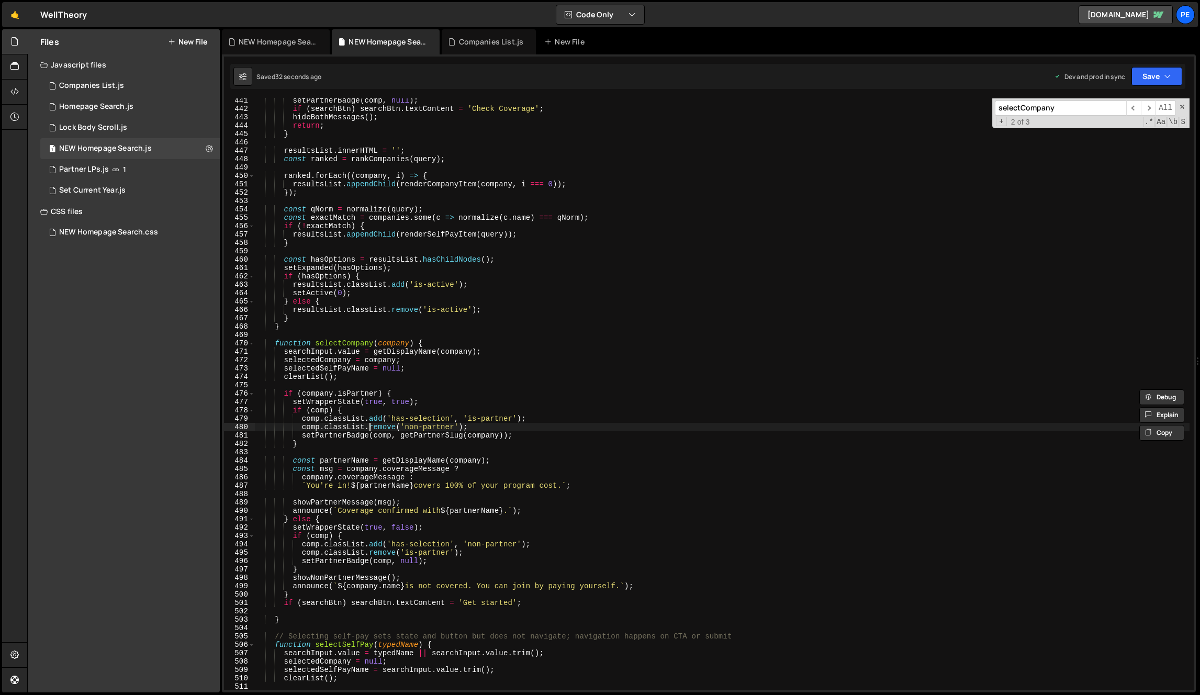
click at [370, 430] on div "setPartnerBadge ( comp , null ) ; if ( searchBtn ) searchBtn . textContent = 'C…" at bounding box center [722, 400] width 934 height 609
click at [475, 432] on div "setPartnerBadge ( comp , null ) ; if ( searchBtn ) searchBtn . textContent = 'C…" at bounding box center [722, 400] width 934 height 609
drag, startPoint x: 428, startPoint y: 442, endPoint x: 477, endPoint y: 433, distance: 49.6
click at [427, 442] on div "setPartnerBadge ( comp , null ) ; if ( searchBtn ) searchBtn . textContent = 'C…" at bounding box center [722, 400] width 934 height 609
click at [511, 434] on div "setPartnerBadge ( comp , null ) ; if ( searchBtn ) searchBtn . textContent = 'C…" at bounding box center [722, 400] width 934 height 609
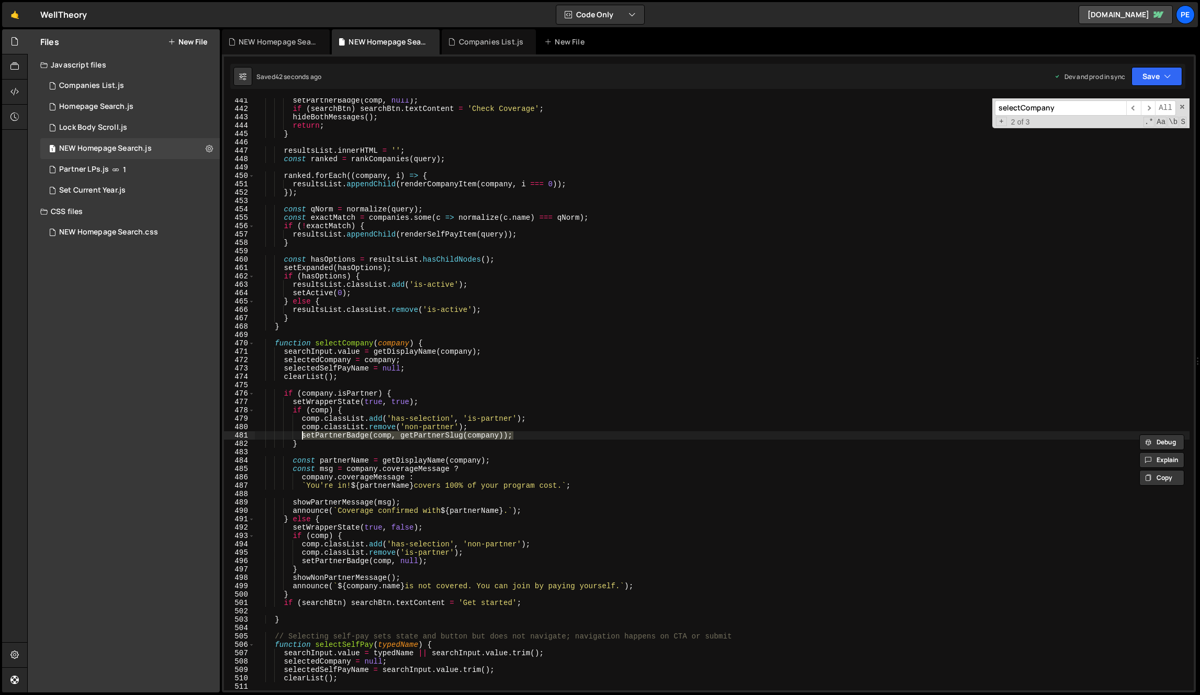
paste textarea "true);"
click at [423, 564] on div "setPartnerBadge ( comp , null ) ; if ( searchBtn ) searchBtn . textContent = 'C…" at bounding box center [722, 400] width 934 height 609
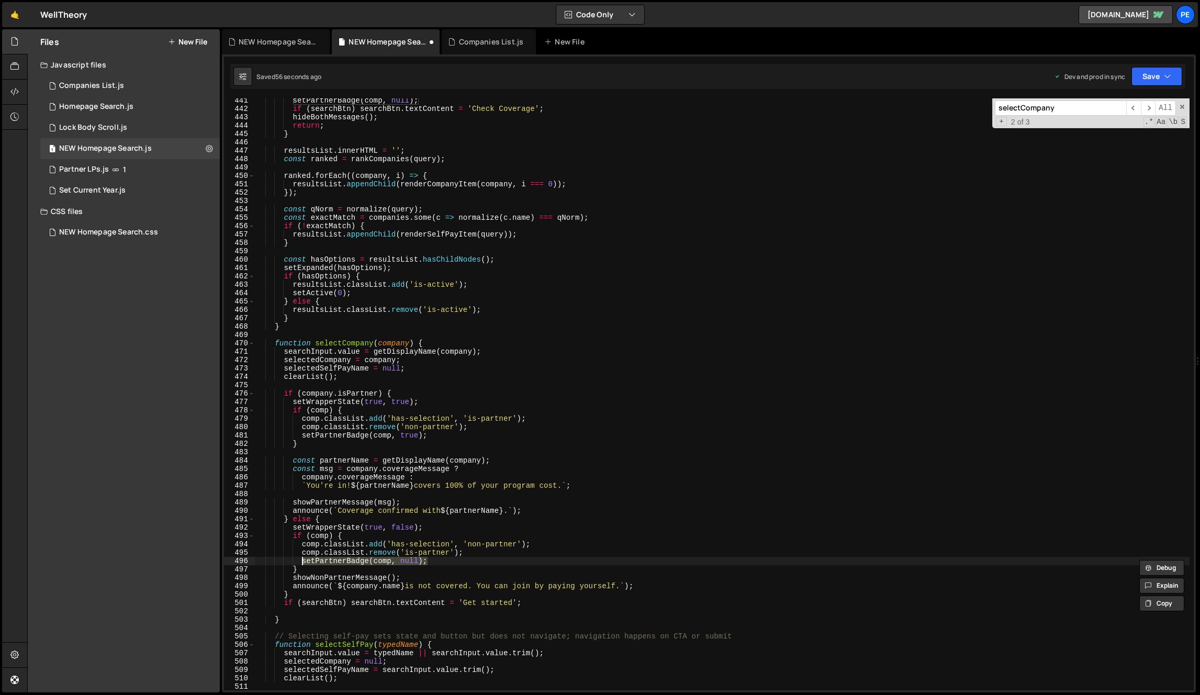
paste textarea "false"
click at [519, 460] on div "setPartnerBadge ( comp , null ) ; if ( searchBtn ) searchBtn . textContent = 'C…" at bounding box center [722, 400] width 934 height 609
type textarea "const partnerName = getDisplayName(company);"
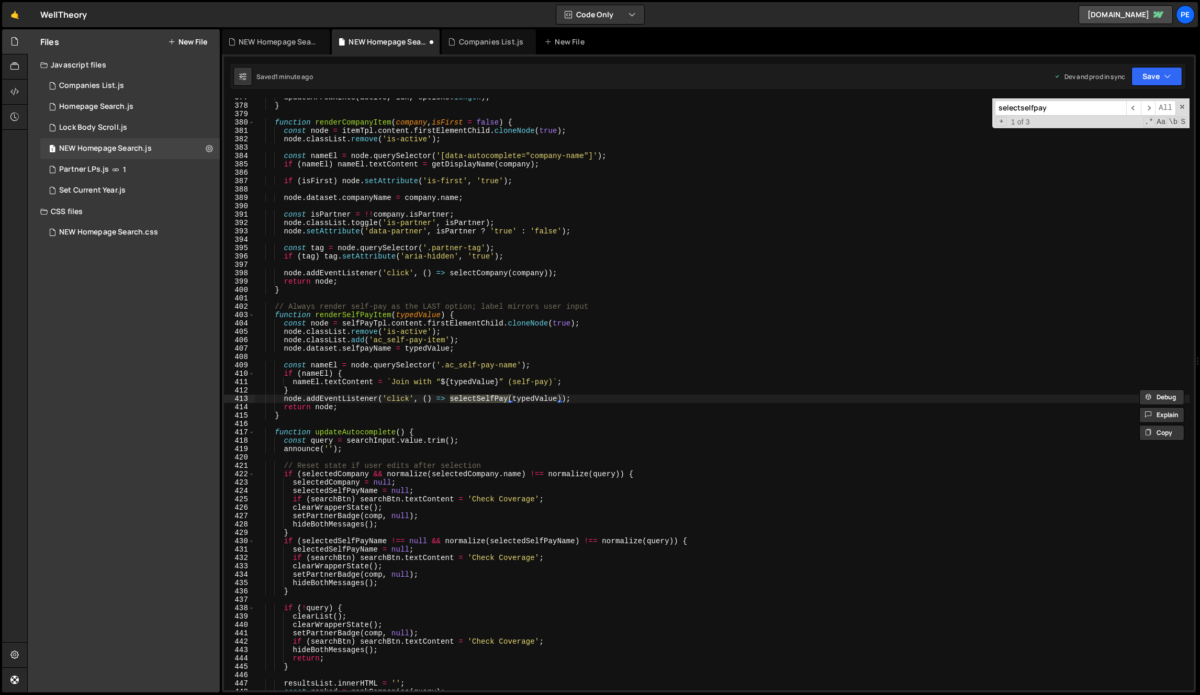
scroll to position [3153, 0]
type input "selectselfpay"
click at [652, 421] on div "updateArrowHints ( active , idx , options . length ) ; } function renderCompany…" at bounding box center [722, 397] width 934 height 609
click at [375, 362] on div "updateArrowHints ( active , idx , options . length ) ; } function renderCompany…" at bounding box center [722, 397] width 934 height 609
click at [410, 311] on div "updateArrowHints ( active , idx , options . length ) ; } function renderCompany…" at bounding box center [722, 397] width 934 height 609
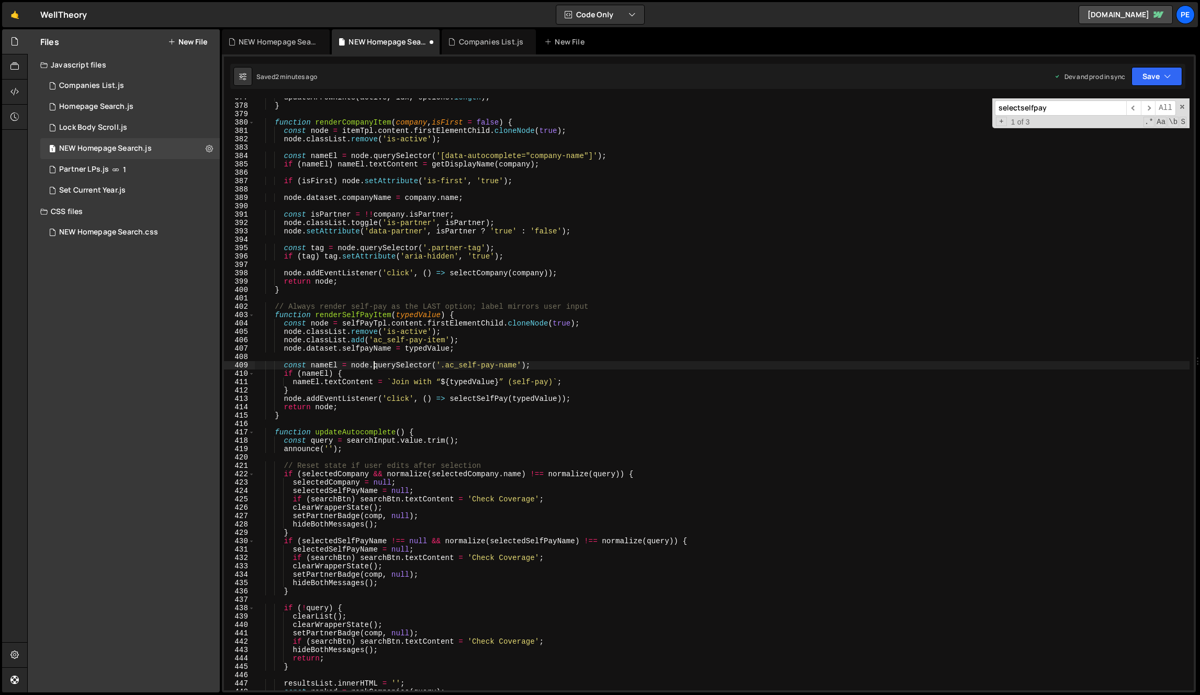
type textarea "function renderSelfPayItem(typedValue) {"
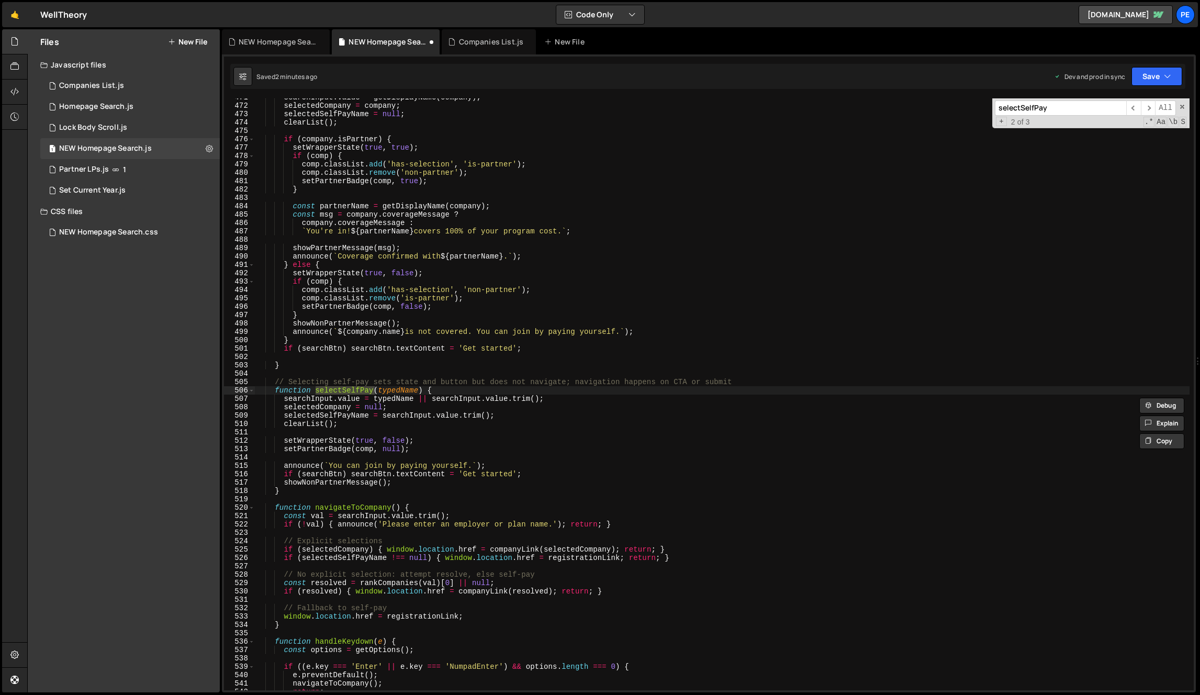
scroll to position [3940, 0]
type input "selectSelfPay"
click at [430, 435] on div "searchInput . value = getDisplayName ( company ) ; selectedCompany = company ; …" at bounding box center [722, 397] width 934 height 609
click at [442, 450] on div "searchInput . value = getDisplayName ( company ) ; selectedCompany = company ; …" at bounding box center [722, 397] width 934 height 609
type textarea "setPartnerBadge(comp, null);"
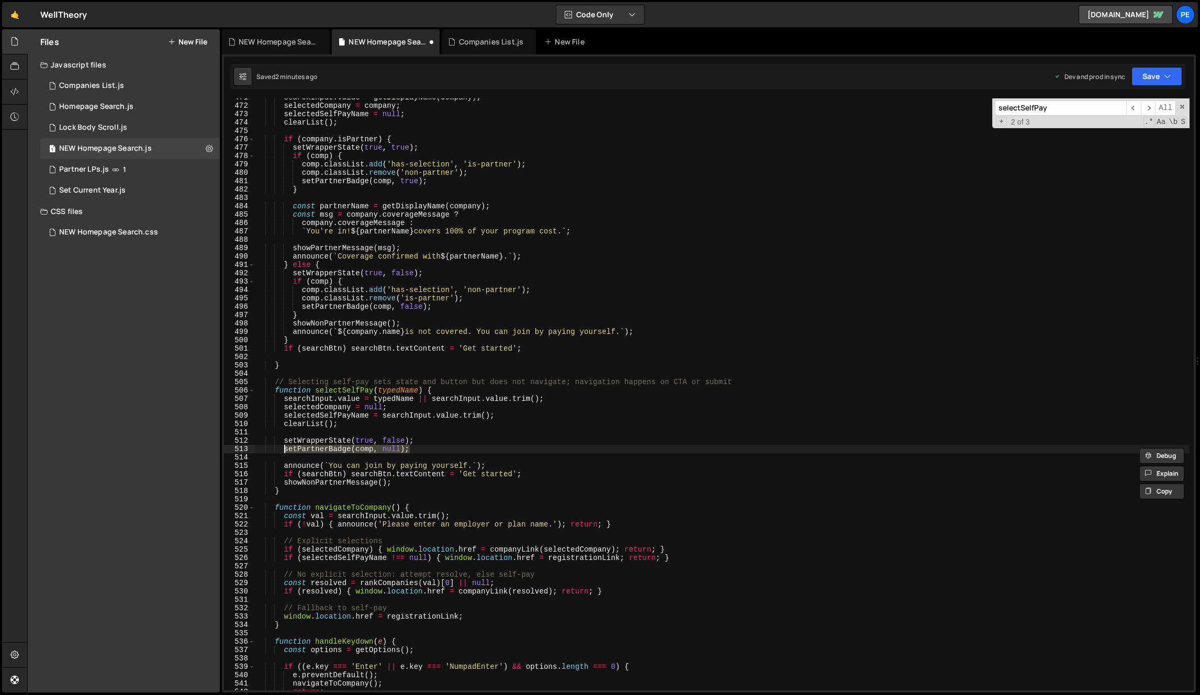
paste textarea
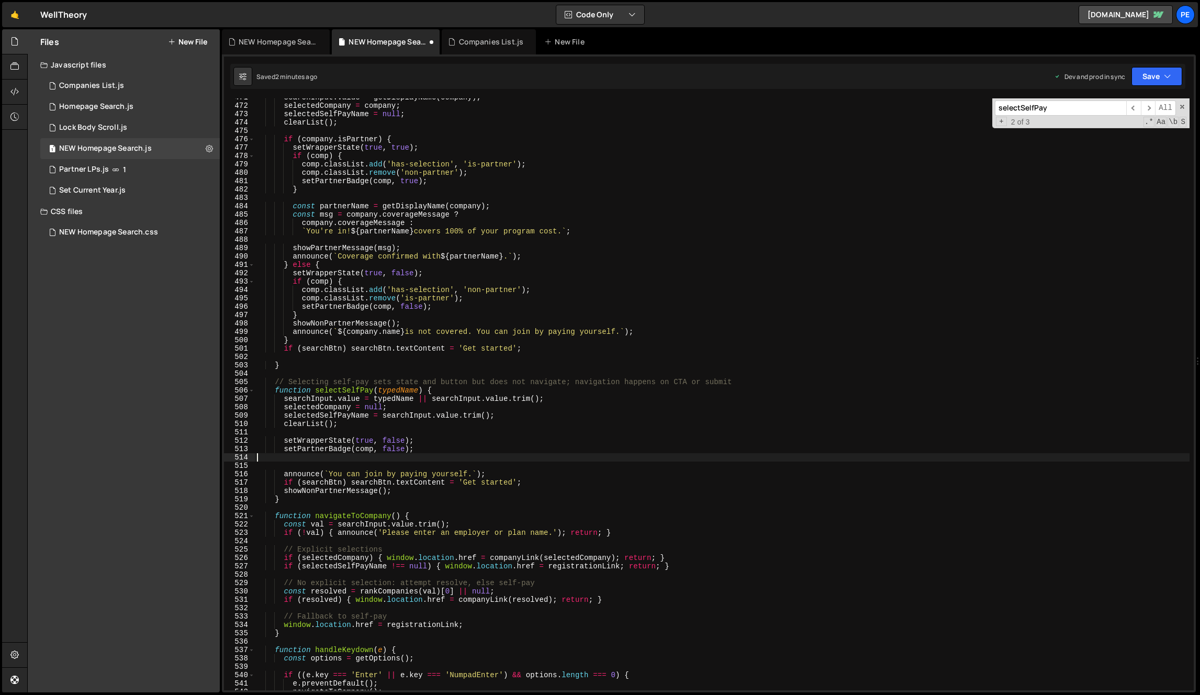
type textarea "setPartnerBadge(comp, null);"
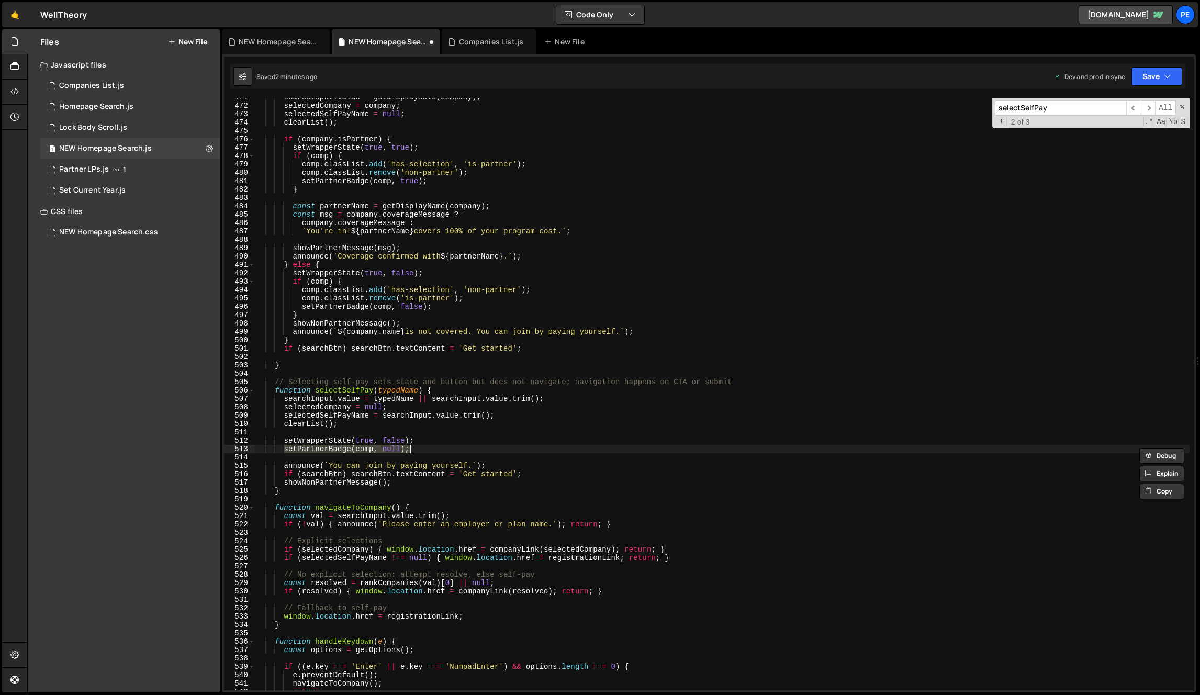
paste textarea
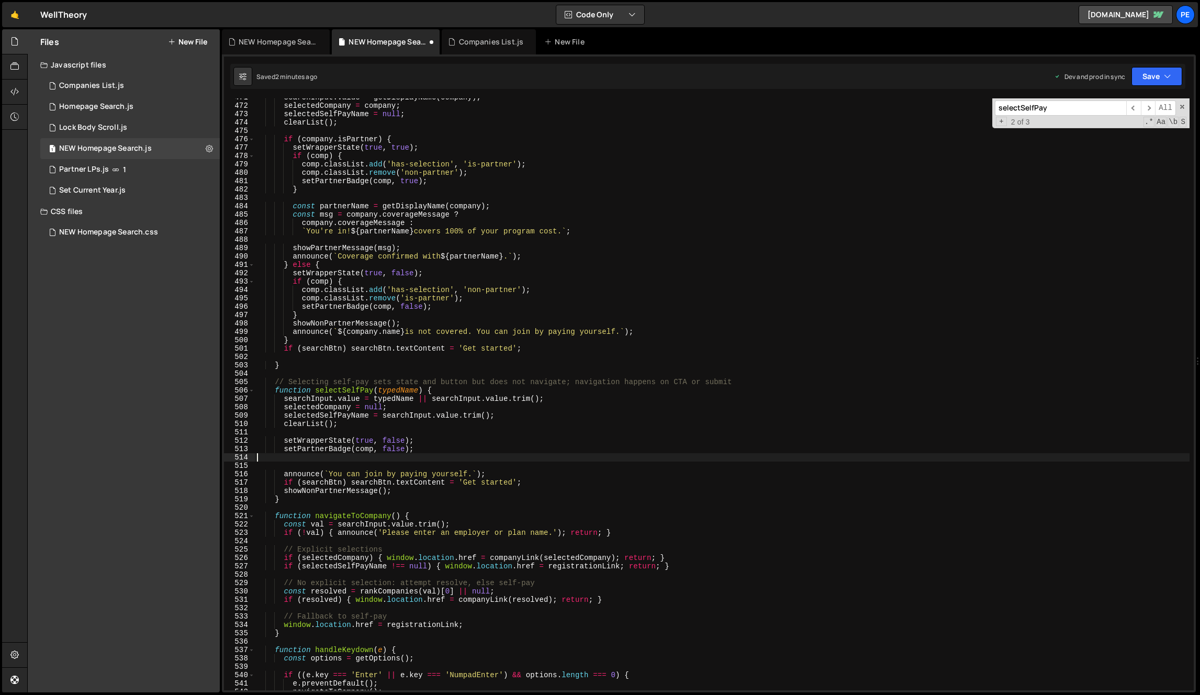
type textarea "setPartnerBadge(comp, false);"
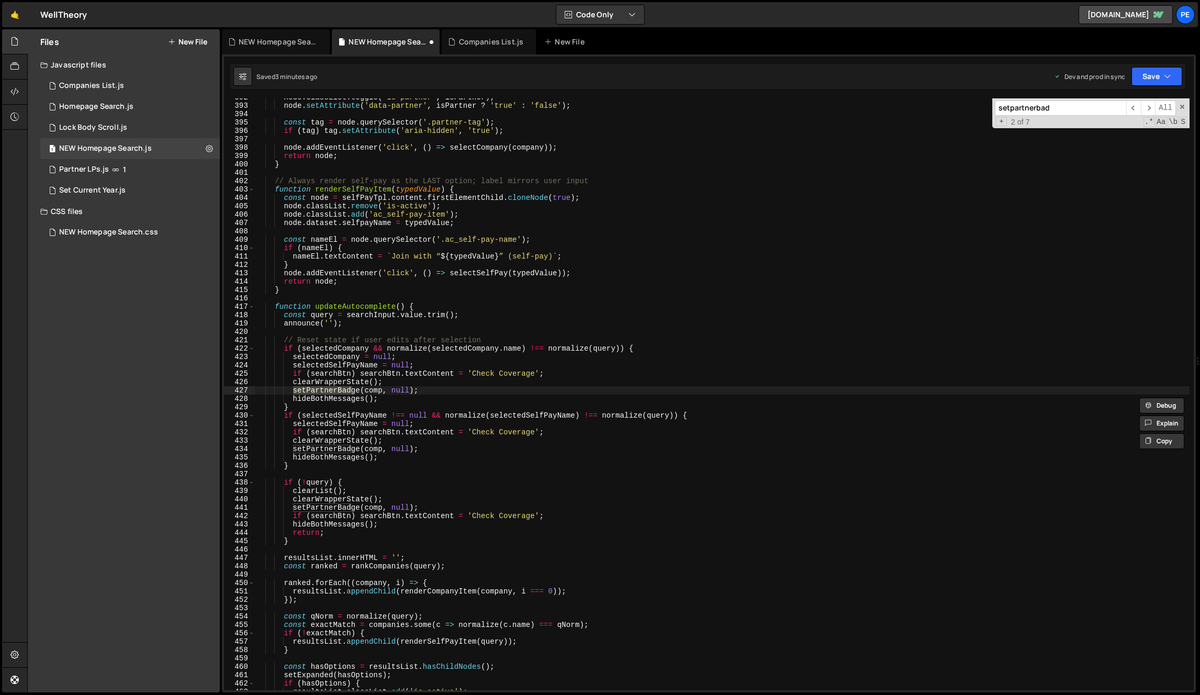
scroll to position [3279, 0]
type input "setpartnerbad"
click at [368, 393] on div "node . classList . toggle ( 'is-partner' , isPartner ) ; node . setAttribute ( …" at bounding box center [722, 397] width 934 height 609
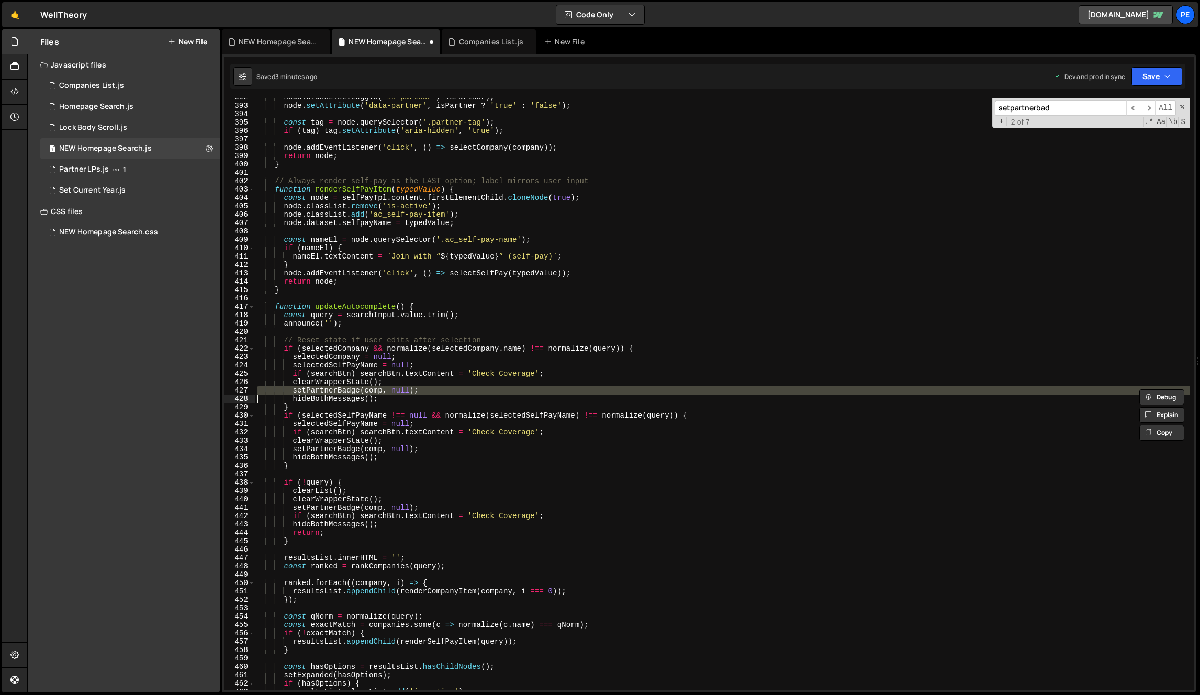
paste textarea
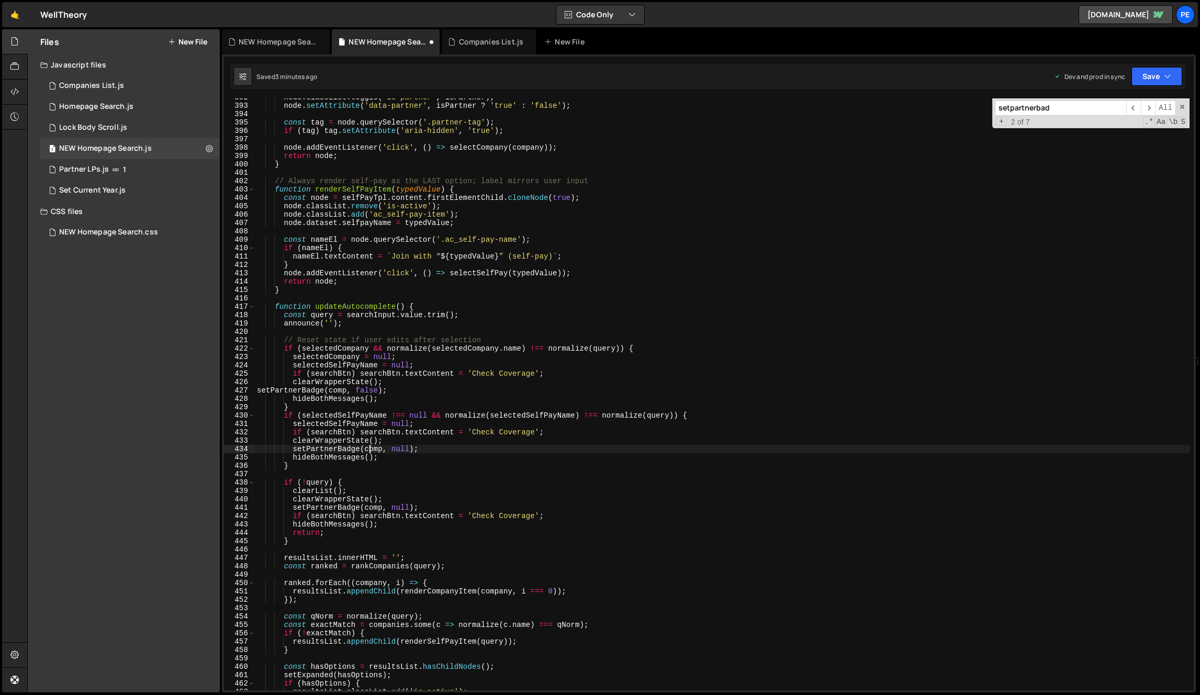
click at [369, 451] on div "node . classList . toggle ( 'is-partner' , isPartner ) ; node . setAttribute ( …" at bounding box center [722, 397] width 934 height 609
click at [398, 450] on div "node . classList . toggle ( 'is-partner' , isPartner ) ; node . setAttribute ( …" at bounding box center [722, 397] width 934 height 609
click at [387, 449] on div "node . classList . toggle ( 'is-partner' , isPartner ) ; node . setAttribute ( …" at bounding box center [722, 397] width 934 height 609
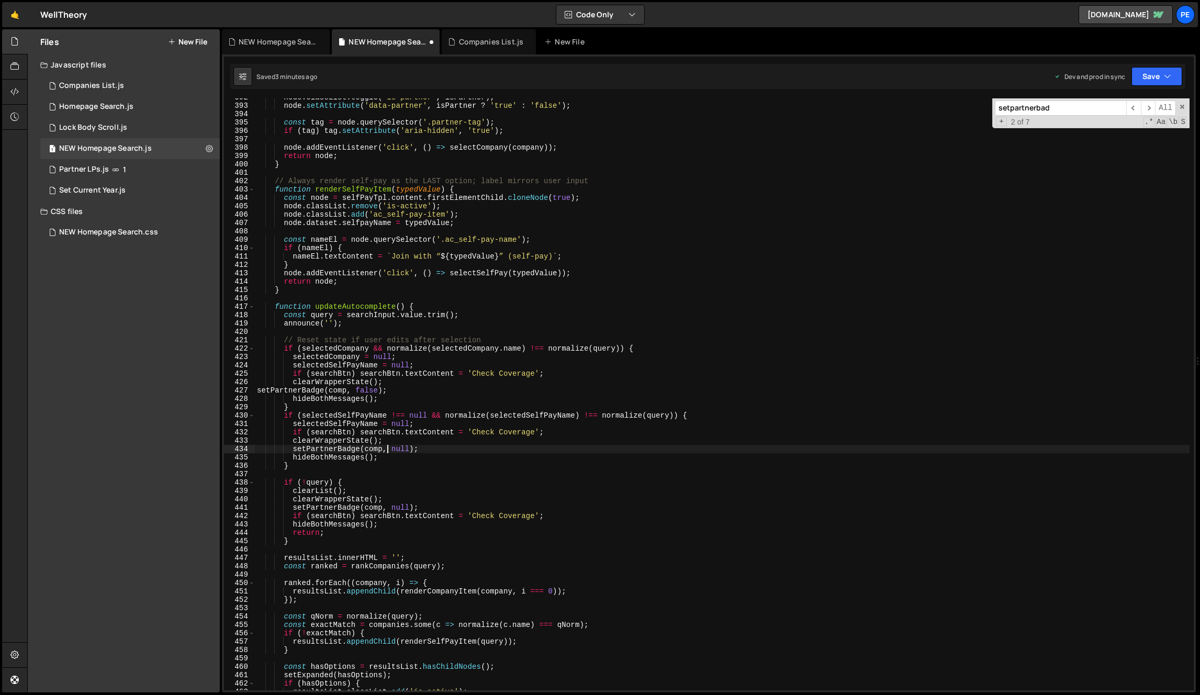
click at [387, 449] on div "node . classList . toggle ( 'is-partner' , isPartner ) ; node . setAttribute ( …" at bounding box center [722, 397] width 934 height 609
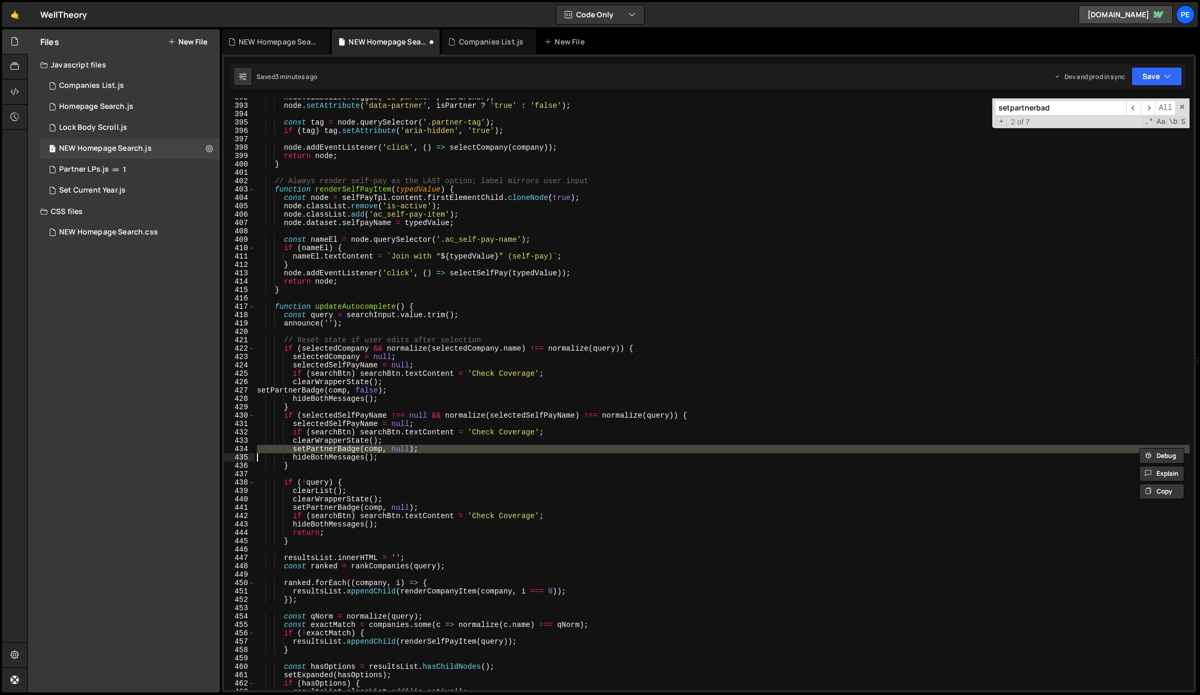
paste textarea
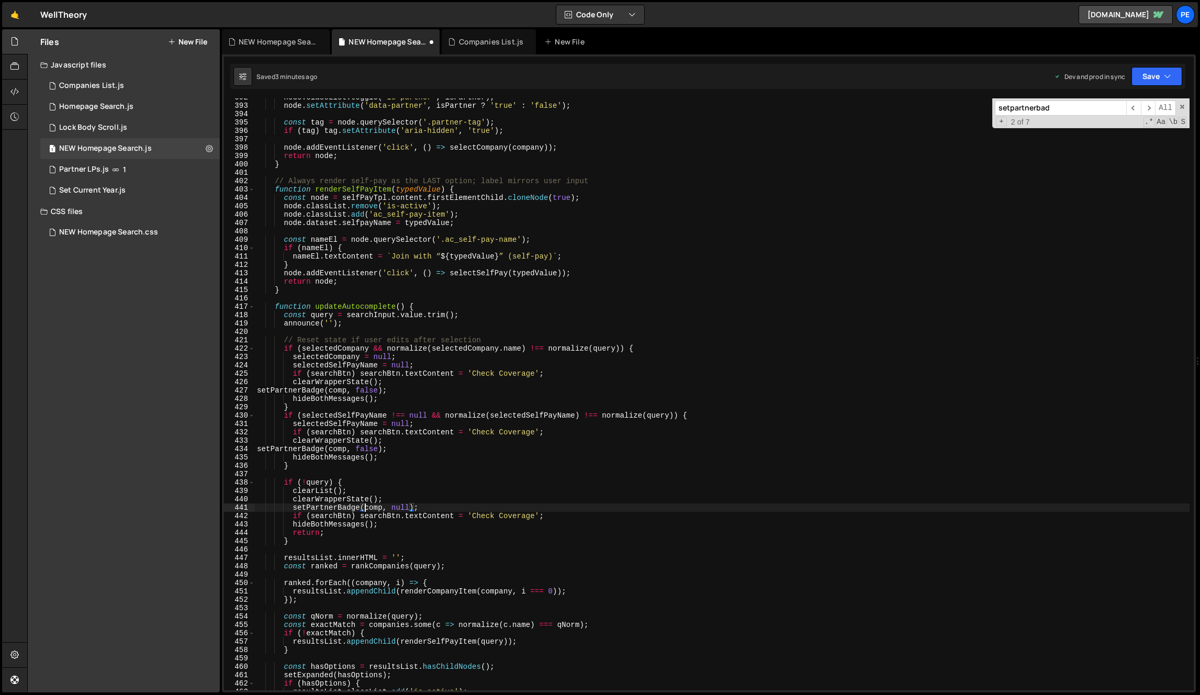
click at [364, 506] on div "node . classList . toggle ( 'is-partner' , isPartner ) ; node . setAttribute ( …" at bounding box center [722, 397] width 934 height 609
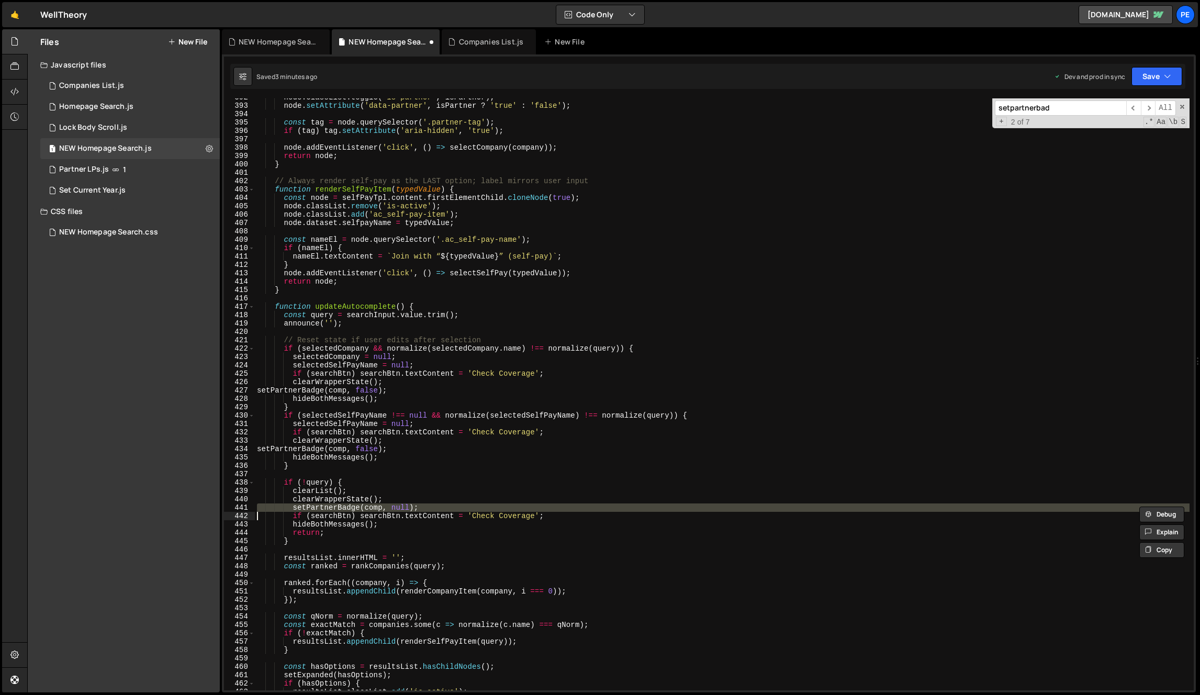
paste textarea
type textarea "if (searchBtn) searchBtn.textContent = 'Check Coverage';"
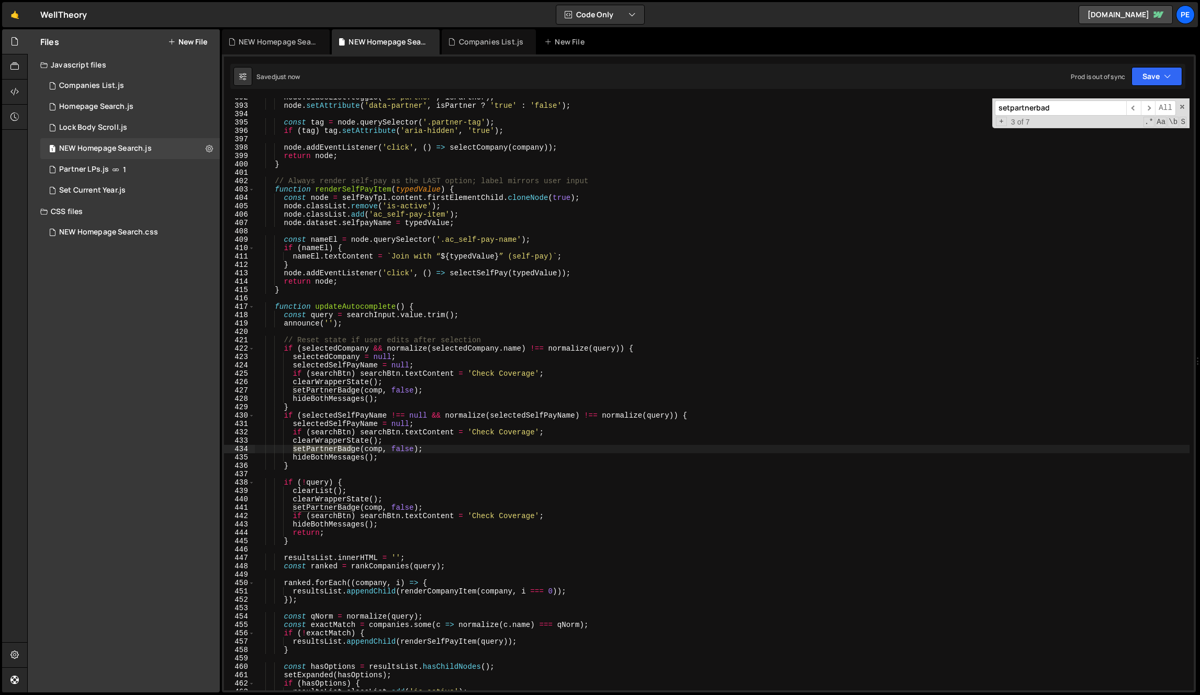
scroll to position [3731, 0]
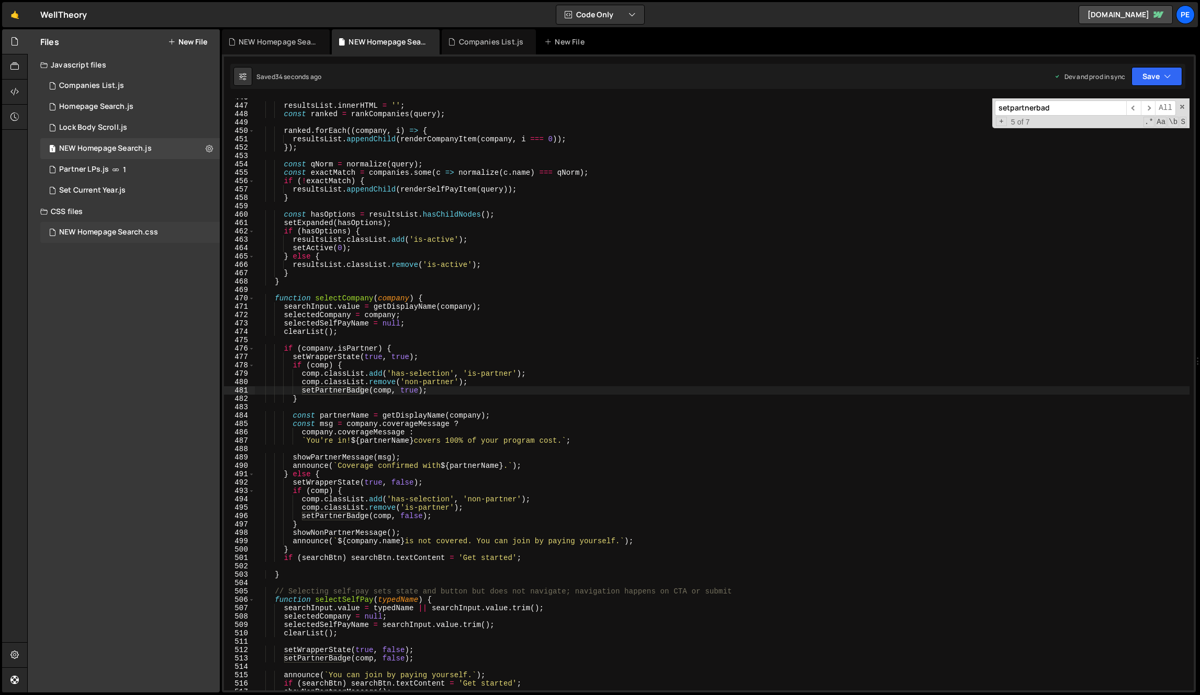
click at [118, 230] on div "NEW Homepage Search.css" at bounding box center [108, 232] width 99 height 9
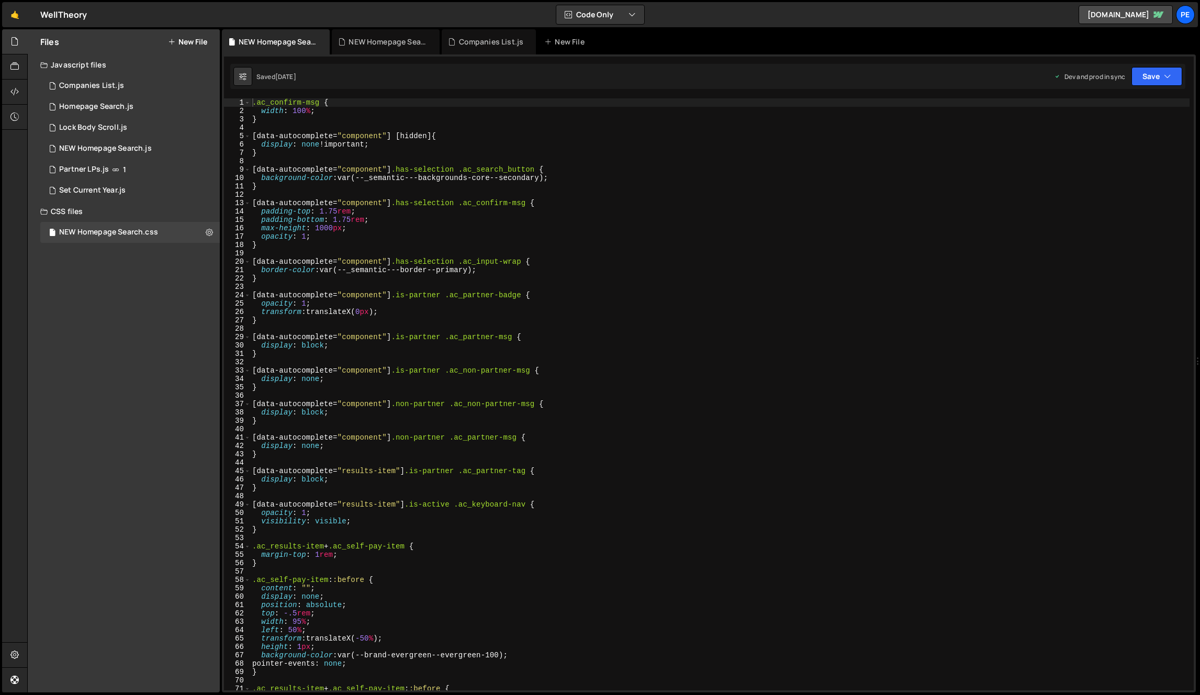
click at [429, 173] on div ".ac_confirm-msg { width : 100 % ; } [ data-autocomplete = " component " ] [ hid…" at bounding box center [719, 402] width 939 height 609
click at [427, 187] on div ".ac_confirm-msg { width : 100 % ; } [ data-autocomplete = " component " ] [ hid…" at bounding box center [719, 402] width 939 height 609
click at [372, 182] on div ".ac_confirm-msg { width : 100 % ; } [ data-autocomplete = " component " ] [ hid…" at bounding box center [719, 402] width 939 height 609
click at [327, 186] on div ".ac_confirm-msg { width : 100 % ; } [ data-autocomplete = " component " ] [ hid…" at bounding box center [719, 402] width 939 height 609
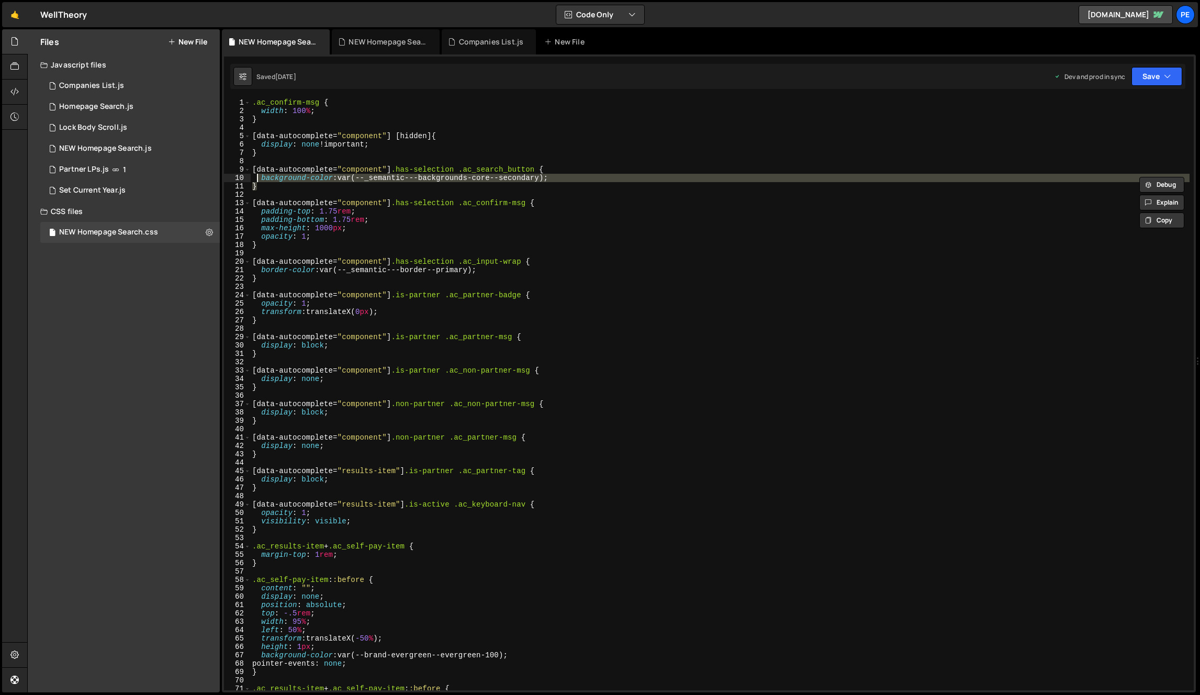
type textarea "[data-autocomplete="component"].has-selection .ac_search_button { background-co…"
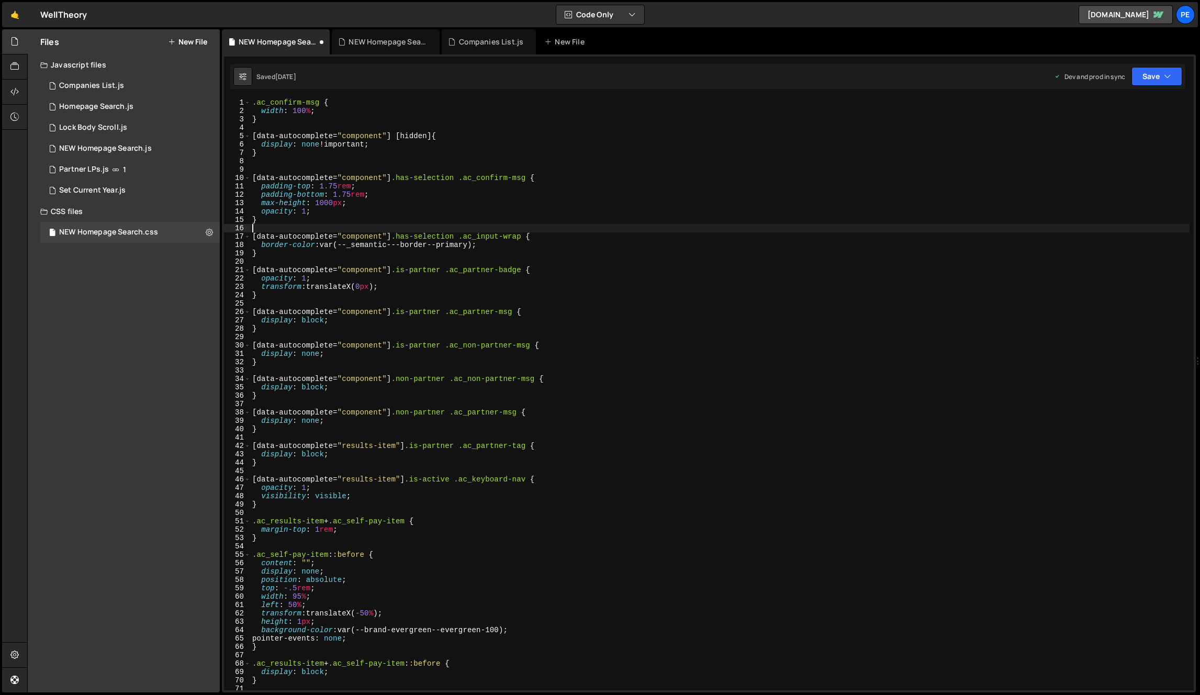
click at [300, 225] on div ".ac_confirm-msg { width : 100 % ; } [ data-autocomplete = " component " ] [ hid…" at bounding box center [719, 402] width 939 height 609
click at [303, 221] on div ".ac_confirm-msg { width : 100 % ; } [ data-autocomplete = " component " ] [ hid…" at bounding box center [719, 402] width 939 height 609
drag, startPoint x: 253, startPoint y: 179, endPoint x: 276, endPoint y: 180, distance: 22.5
click at [253, 179] on div ".ac_confirm-msg { width : 100 % ; } [ data-autocomplete = " component " ] [ hid…" at bounding box center [719, 402] width 939 height 609
type textarea "[data-autocomplete="component"].has-selection .ac_confirm-msg { padding-top: 1.…"
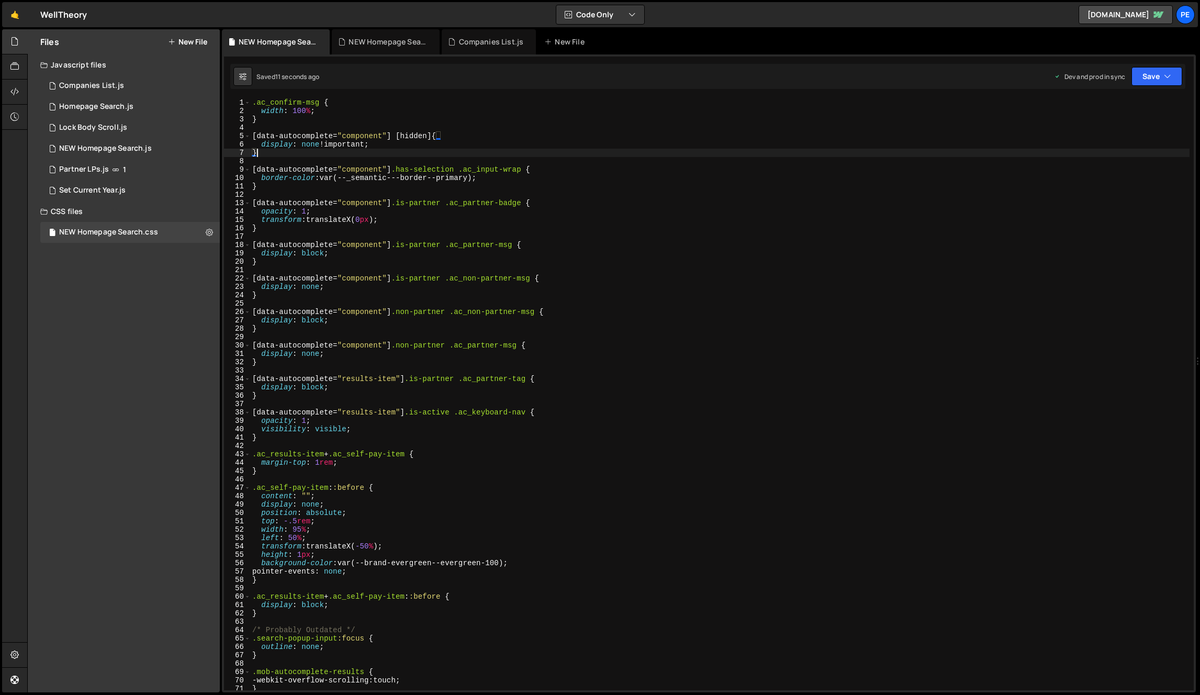
click at [587, 255] on div ".ac_confirm-msg { width : 100 % ; } [ data-autocomplete = " component " ] [ hid…" at bounding box center [719, 402] width 939 height 609
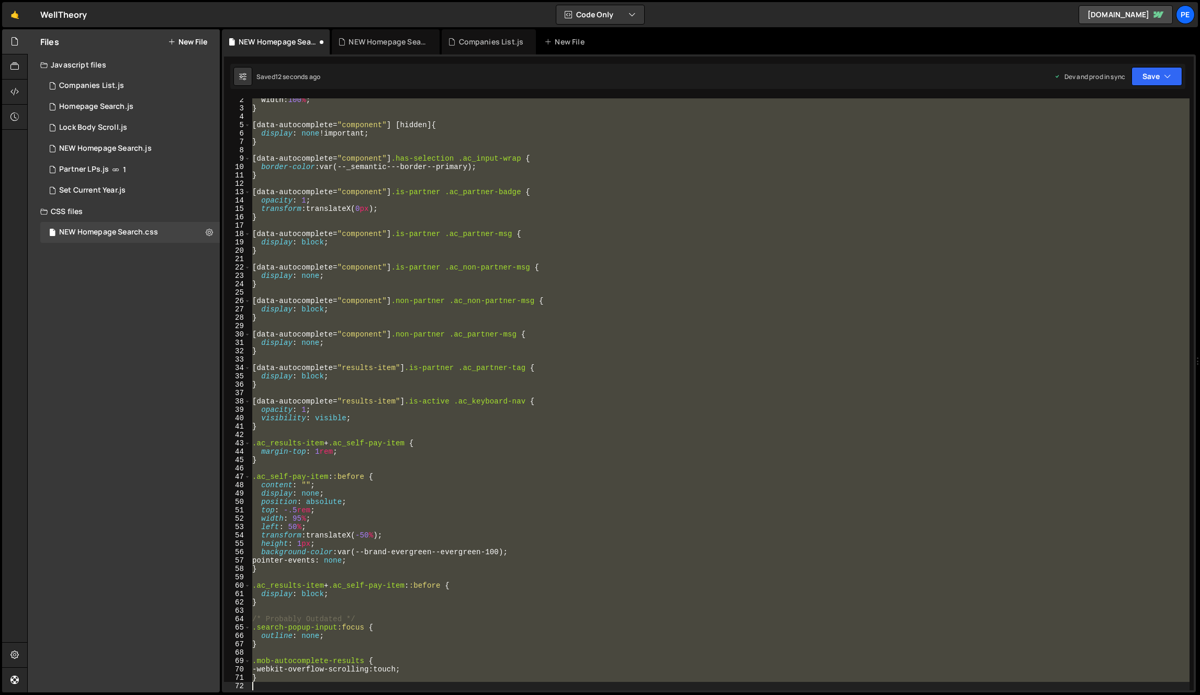
scroll to position [0, 0]
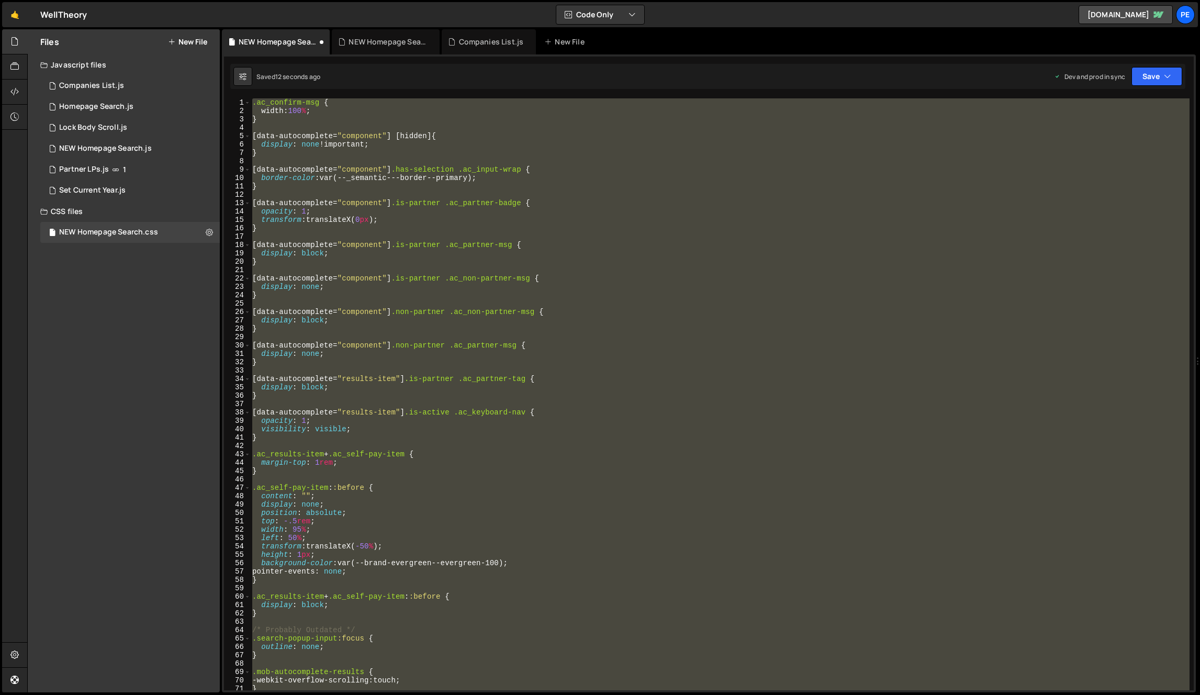
click at [468, 219] on div ".ac_confirm-msg { width : 100 % ; } [ data-autocomplete = " component " ] [ hid…" at bounding box center [719, 402] width 939 height 609
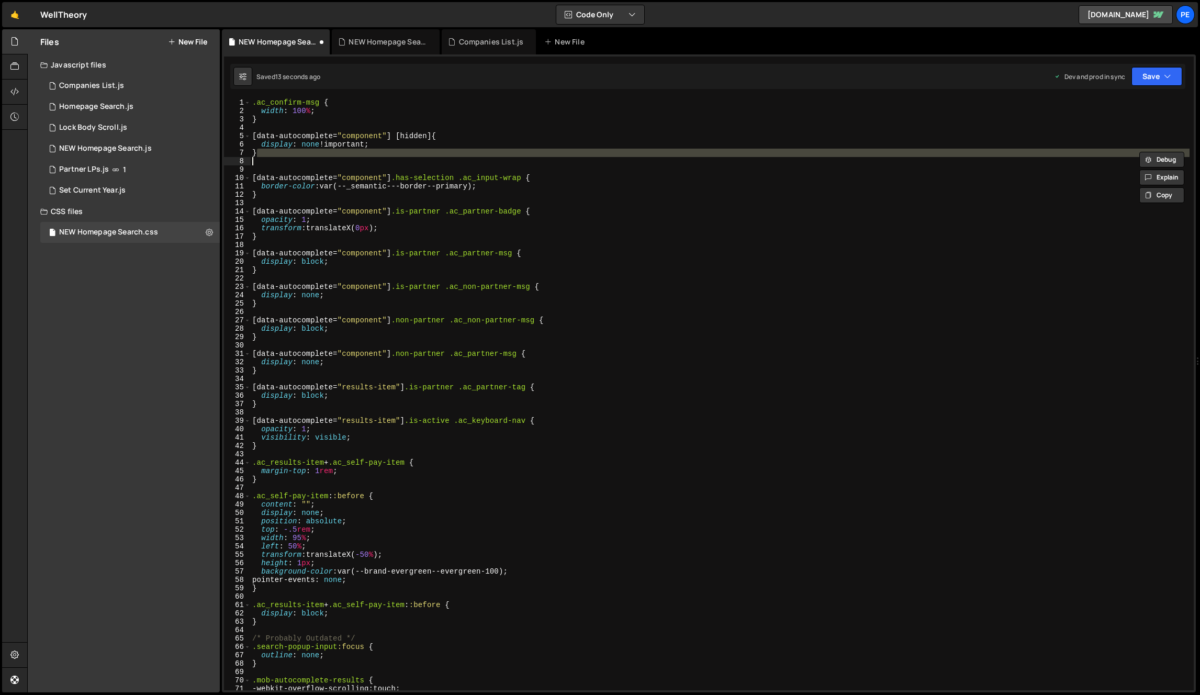
type textarea "opacity: 1; }"
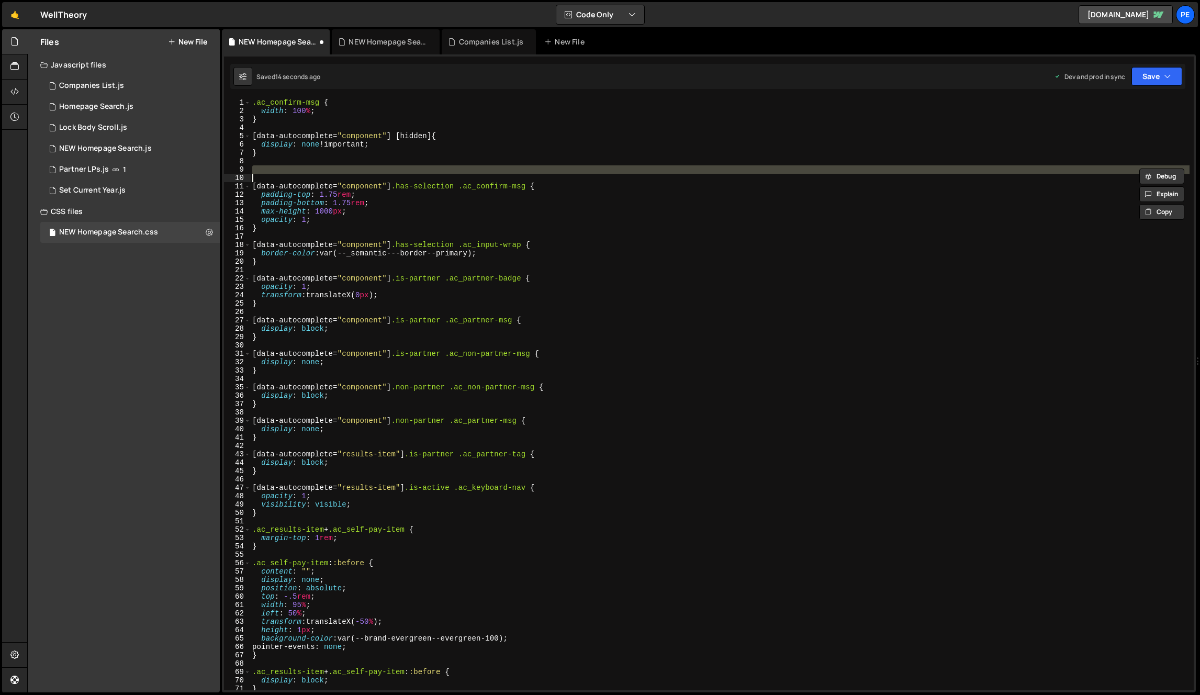
type textarea "background-color: var(--_semantic---backgrounds-core--secondary); }"
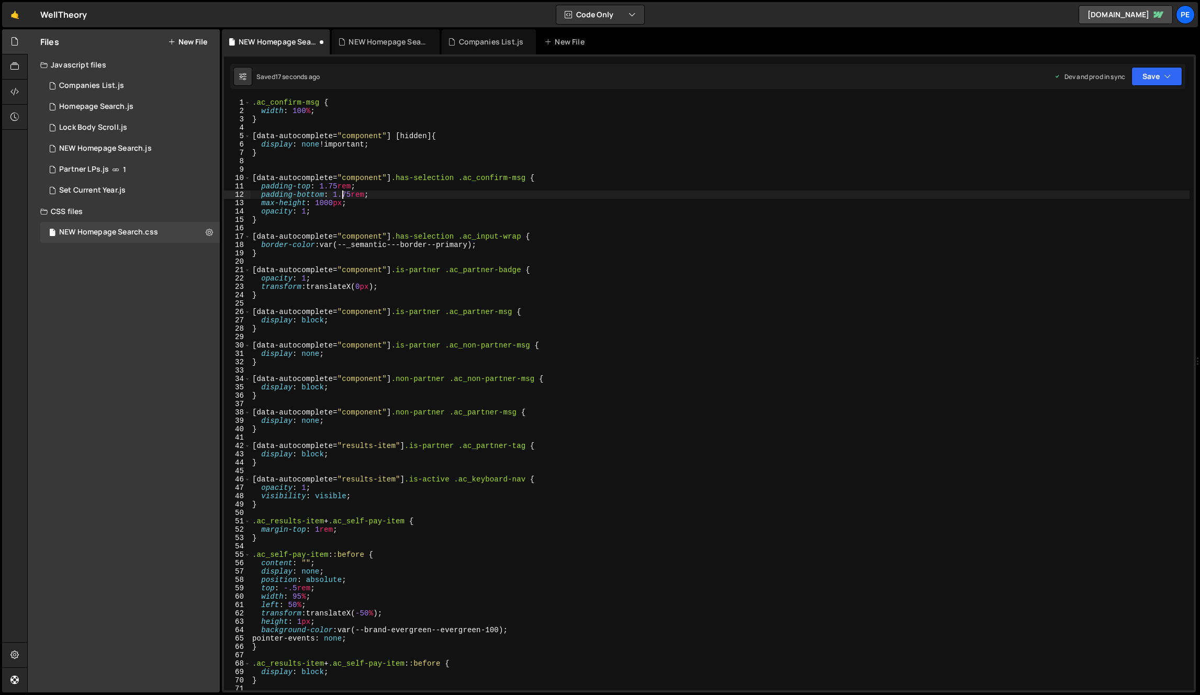
drag, startPoint x: 343, startPoint y: 195, endPoint x: 382, endPoint y: 194, distance: 39.3
click at [343, 195] on div ".ac_confirm-msg { width : 100 % ; } [ data-autocomplete = " component " ] [ hid…" at bounding box center [719, 402] width 939 height 609
click at [422, 193] on div ".ac_confirm-msg { width : 100 % ; } [ data-autocomplete = " component " ] [ hid…" at bounding box center [719, 402] width 939 height 609
type textarea "padding-top: 1.75rem; padding-bottom: 1.75rem;"
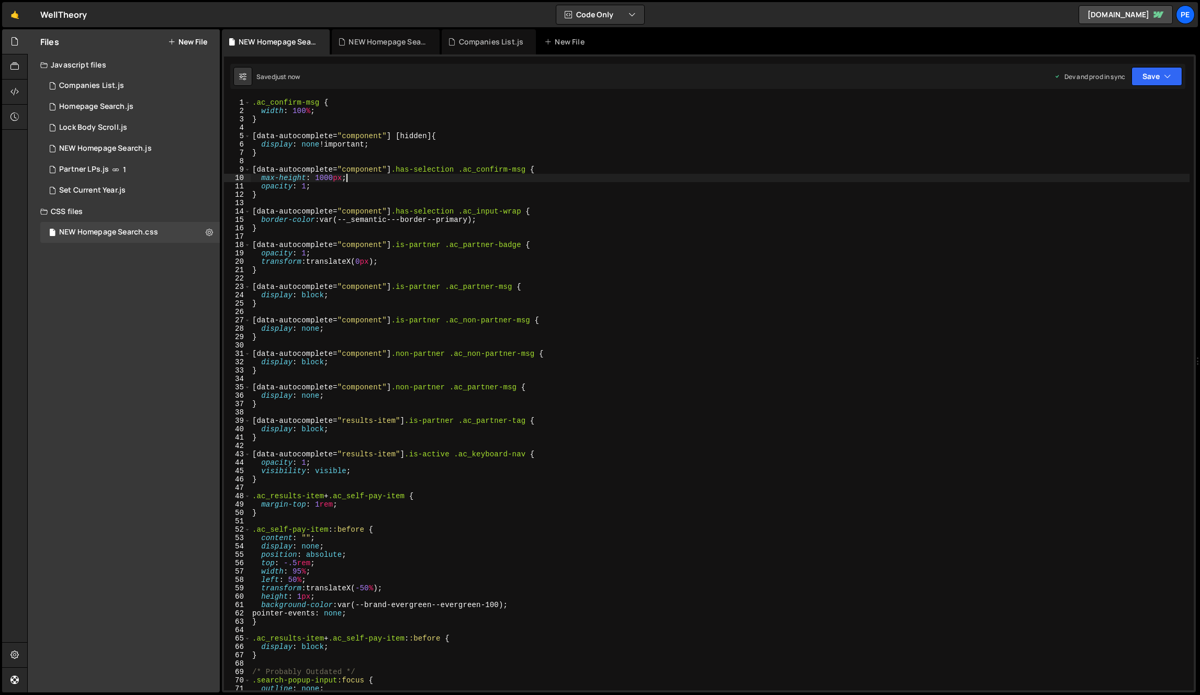
click at [368, 181] on div ".ac_confirm-msg { width : 100 % ; } [ data-autocomplete = " component " ] [ hid…" at bounding box center [719, 402] width 939 height 609
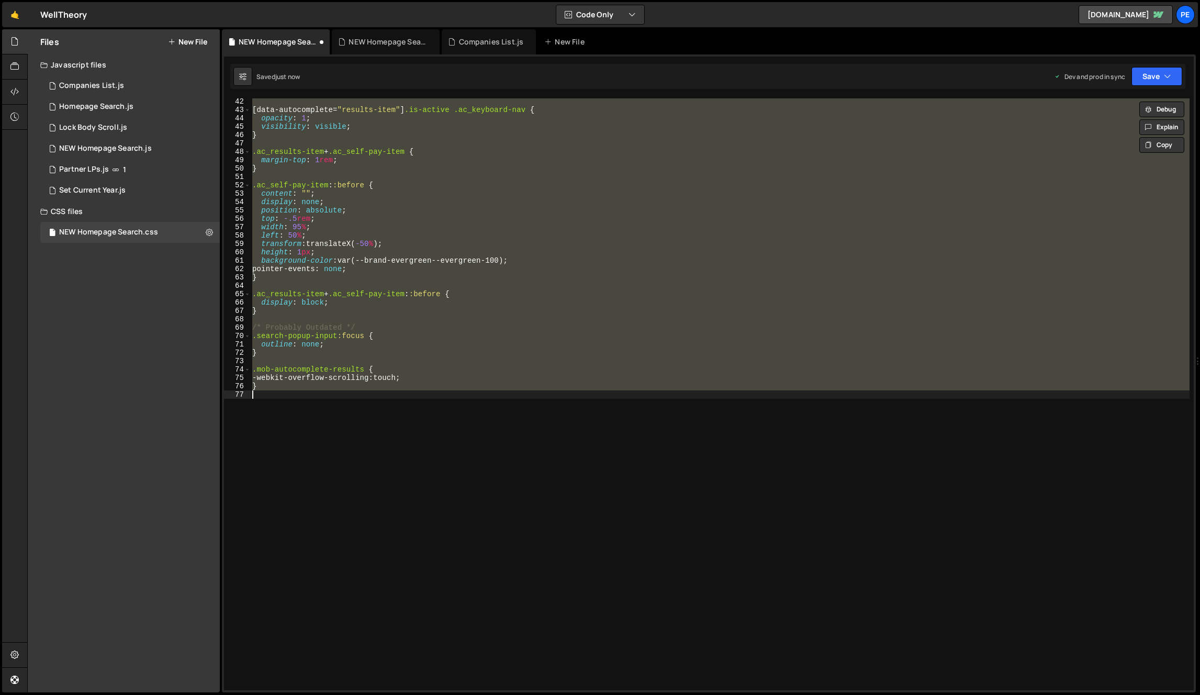
scroll to position [345, 0]
click at [392, 208] on div "[ data-autocomplete = " results-item " ] .is-active .ac_keyboard-nav { opacity …" at bounding box center [719, 394] width 939 height 592
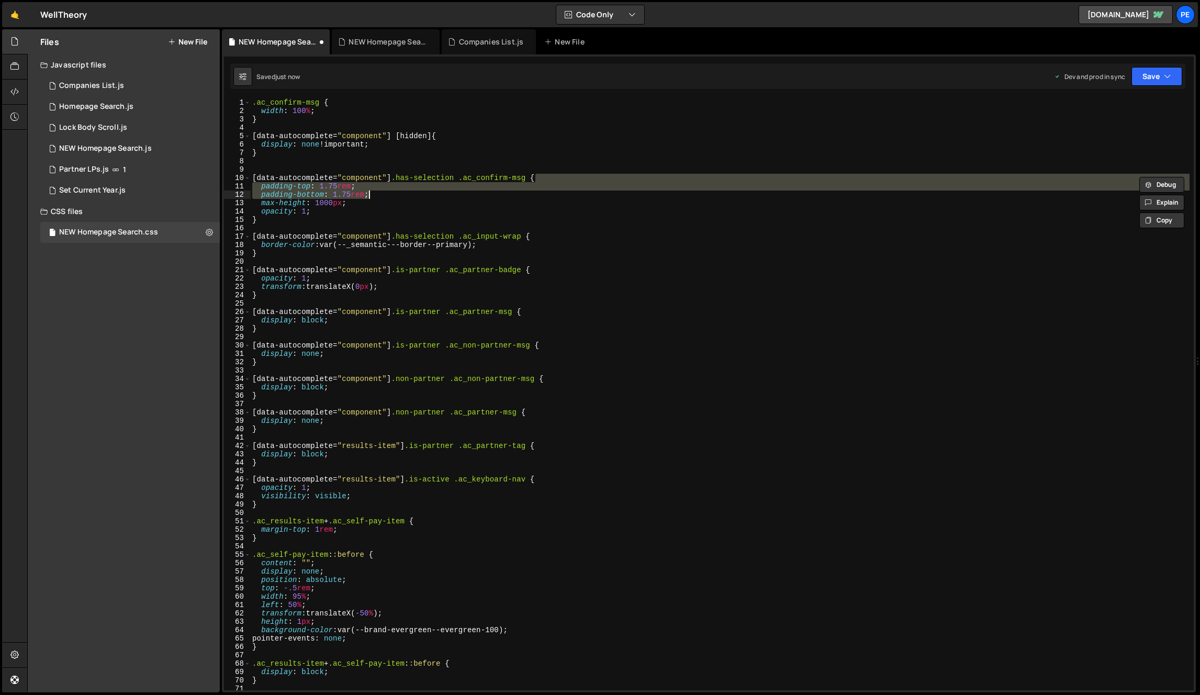
scroll to position [0, 0]
type textarea "background-color: var(--_semantic---backgrounds-core--secondary); }"
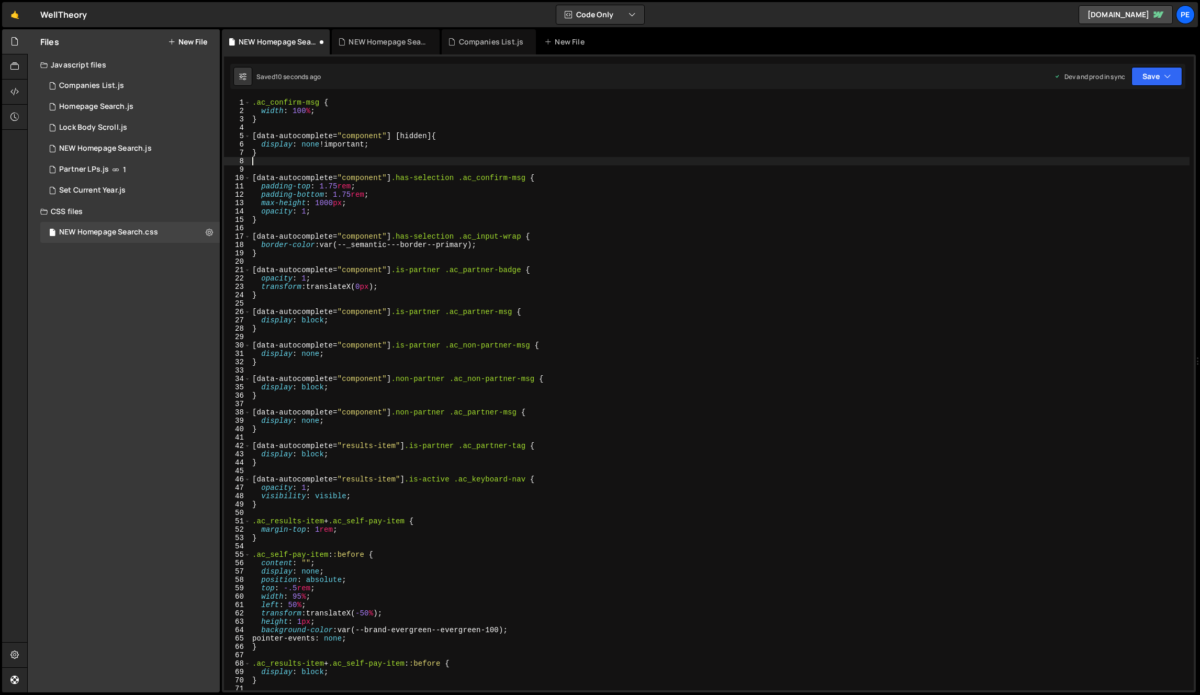
click at [354, 191] on div ".ac_confirm-msg { width : 100 % ; } [ data-autocomplete = " component " ] [ hid…" at bounding box center [719, 402] width 939 height 609
type textarea "padding-bottom: 1.75rem;"
click at [339, 166] on div ".ac_confirm-msg { width : 100 % ; } [ data-autocomplete = " component " ] [ hid…" at bounding box center [719, 402] width 939 height 609
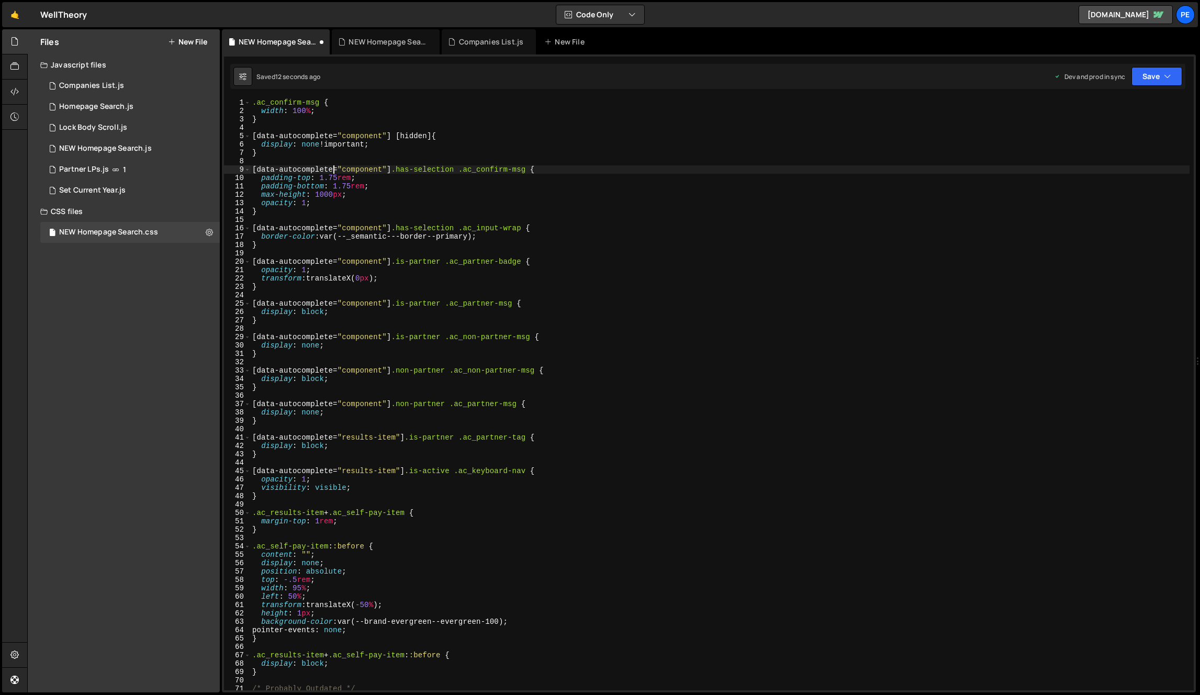
click at [333, 173] on div ".ac_confirm-msg { width : 100 % ; } [ data-autocomplete = " component " ] [ hid…" at bounding box center [719, 402] width 939 height 609
type textarea "padding-bottom: .875rem;"
